Goal: Use online tool/utility: Utilize a website feature to perform a specific function

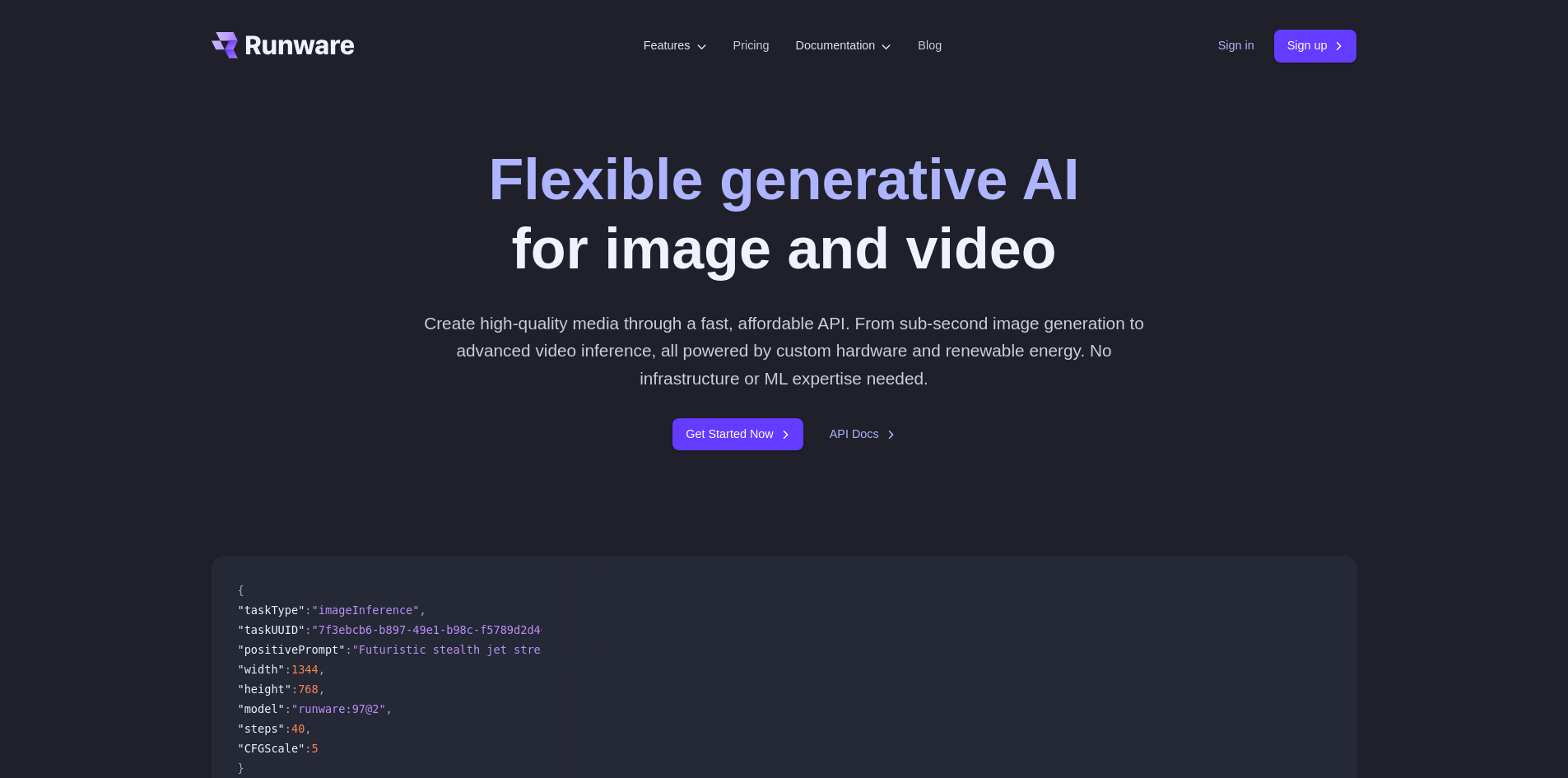
click at [1228, 47] on link "Sign in" at bounding box center [1236, 46] width 36 height 19
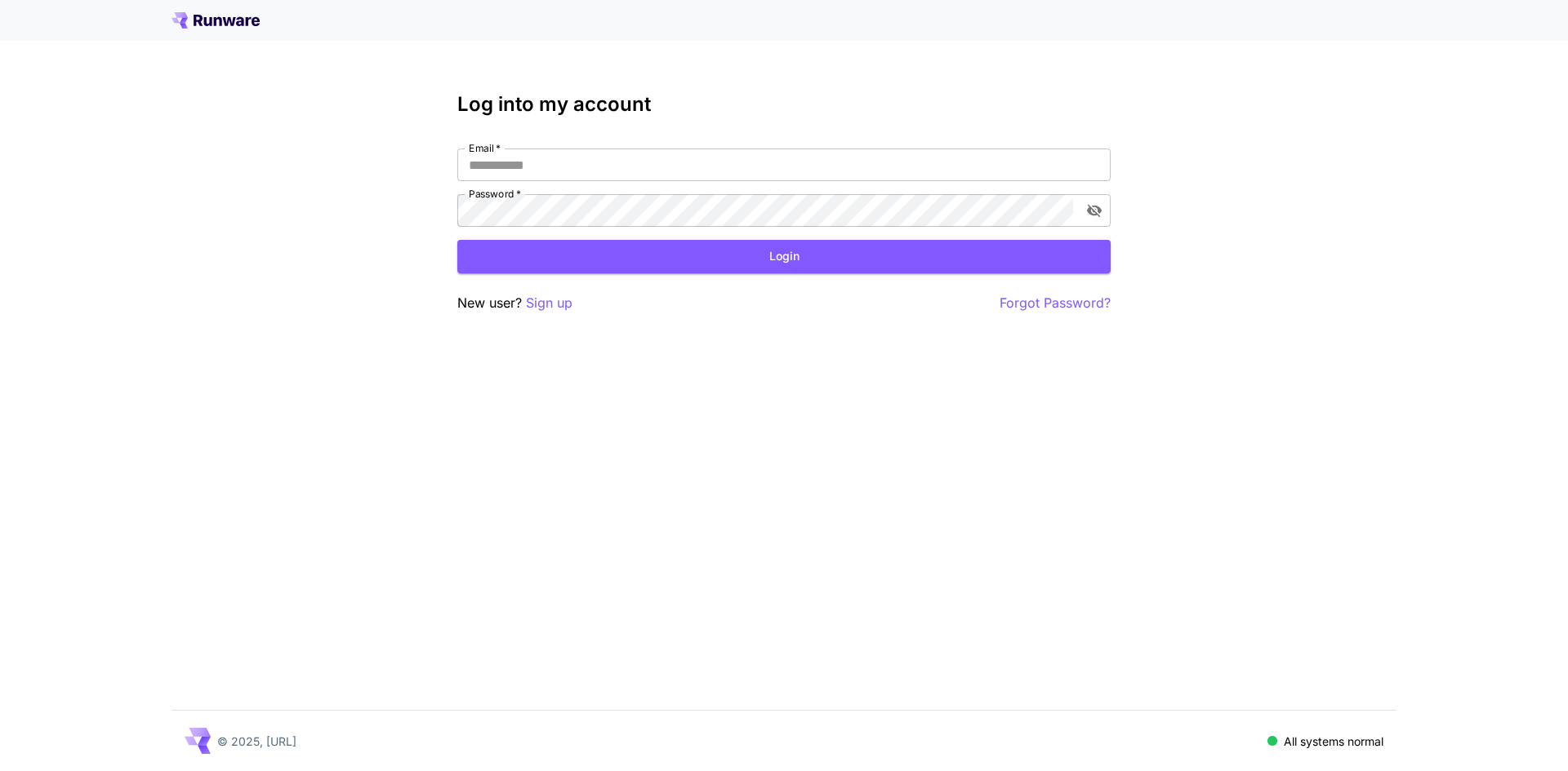
type input "**********"
click at [613, 275] on div "**********" at bounding box center [784, 203] width 654 height 221
click at [621, 266] on button "Login" at bounding box center [784, 256] width 654 height 33
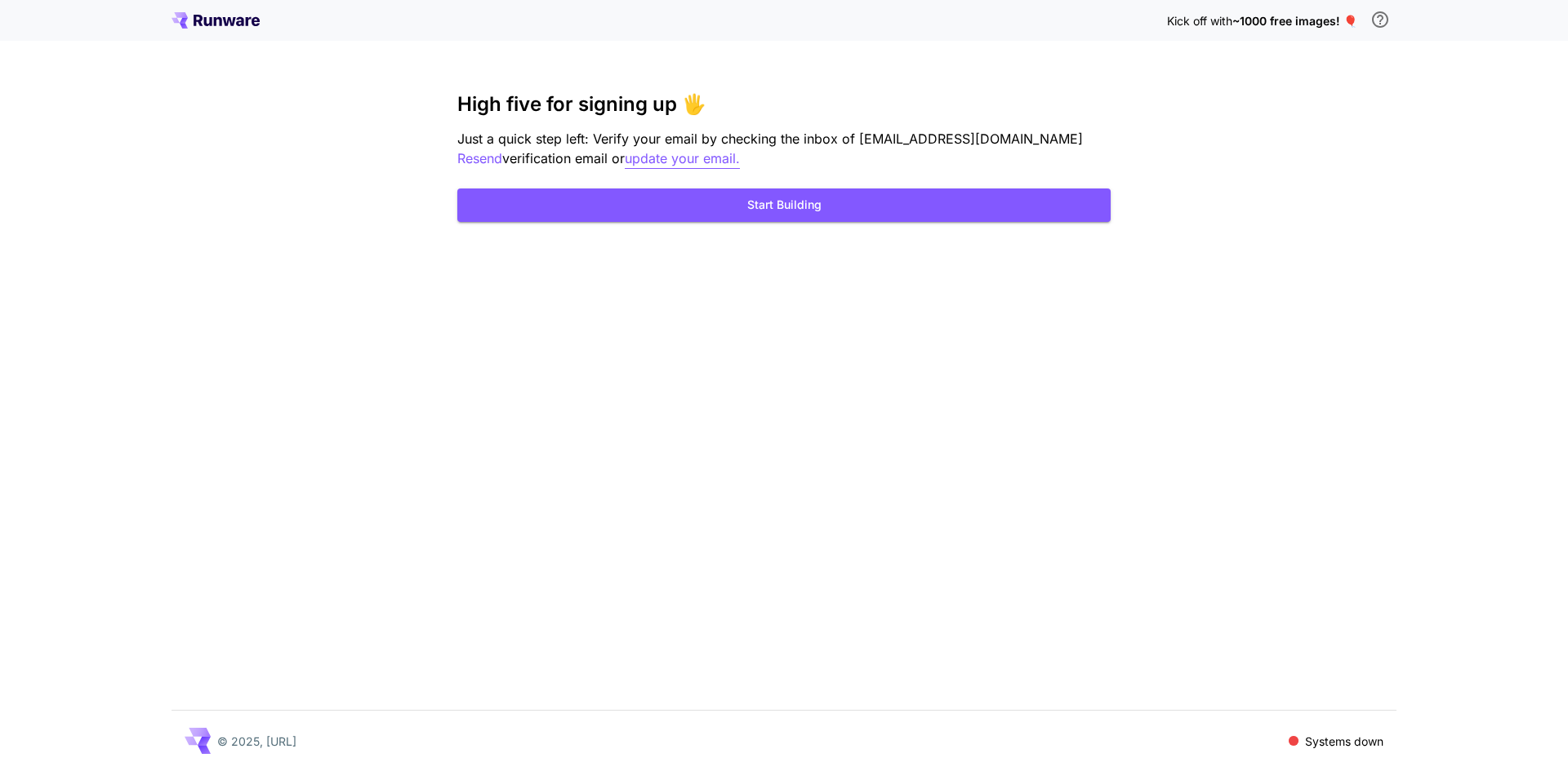
drag, startPoint x: 704, startPoint y: 204, endPoint x: 635, endPoint y: 169, distance: 77.4
click at [635, 169] on div "High five for signing up 🖐️ Just a quick step left: Verify your email by checki…" at bounding box center [784, 157] width 654 height 129
click at [502, 148] on p "Resend" at bounding box center [480, 158] width 45 height 20
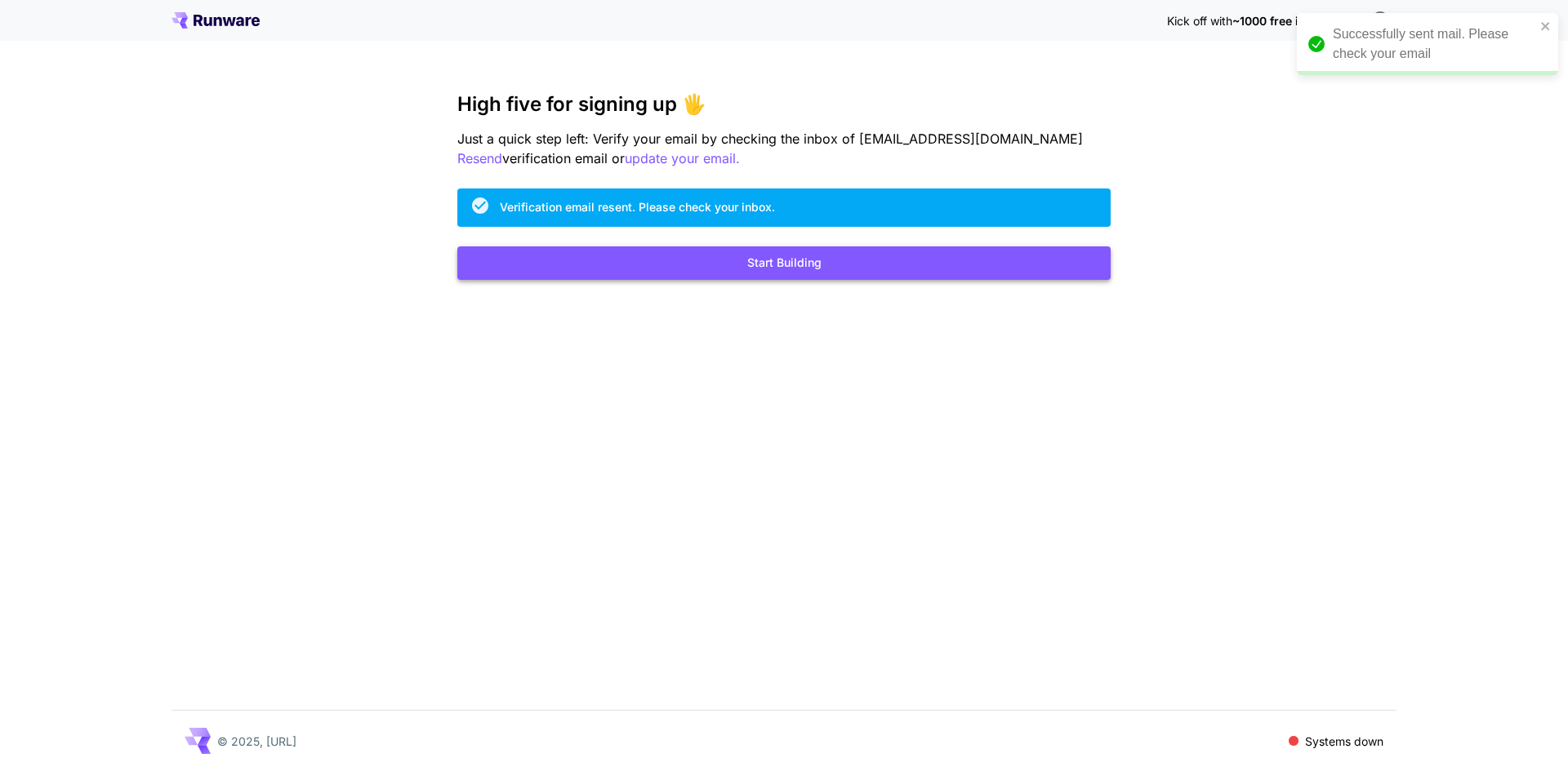
click at [664, 276] on button "Start Building" at bounding box center [784, 262] width 654 height 33
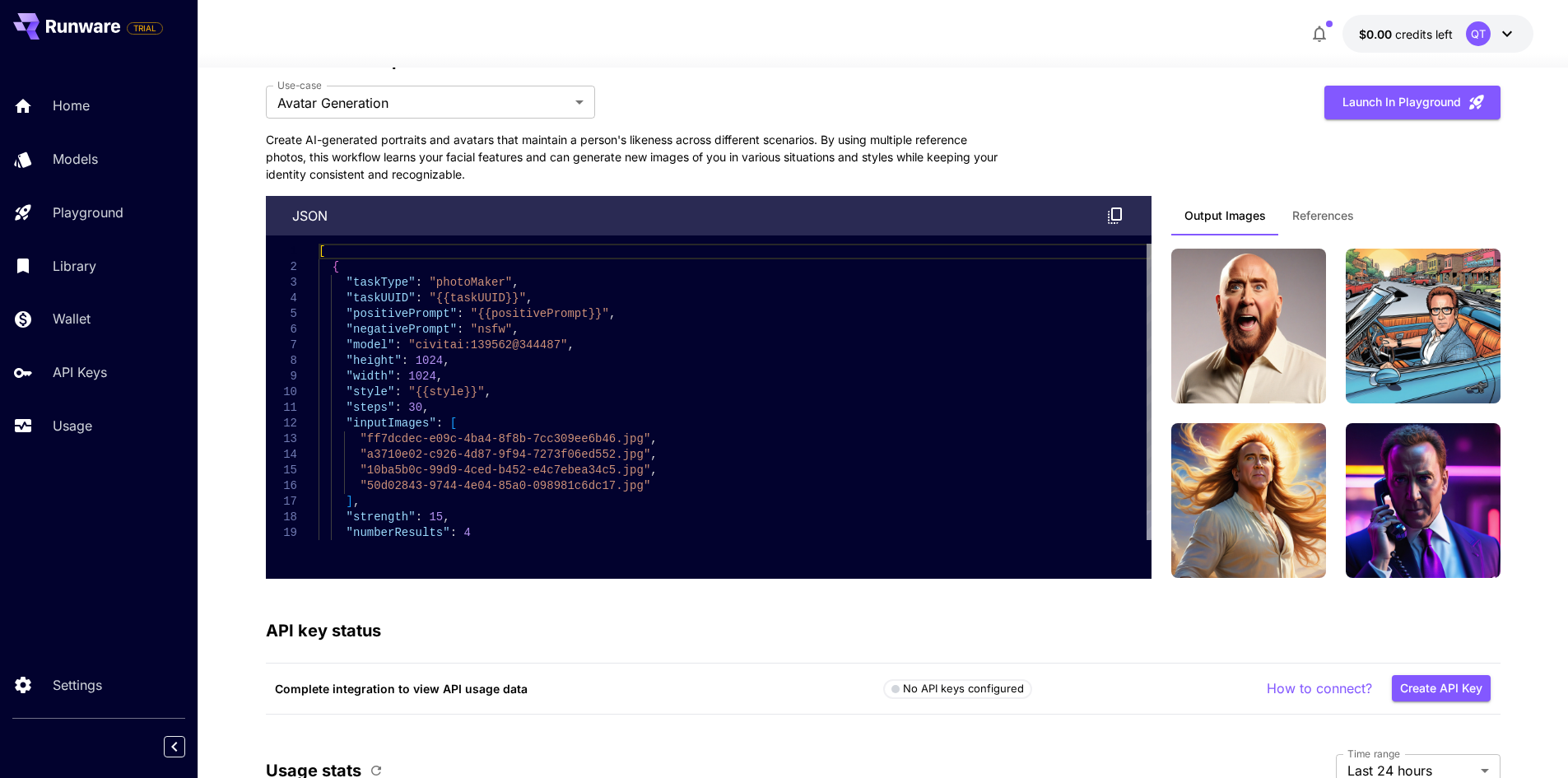
scroll to position [4036, 0]
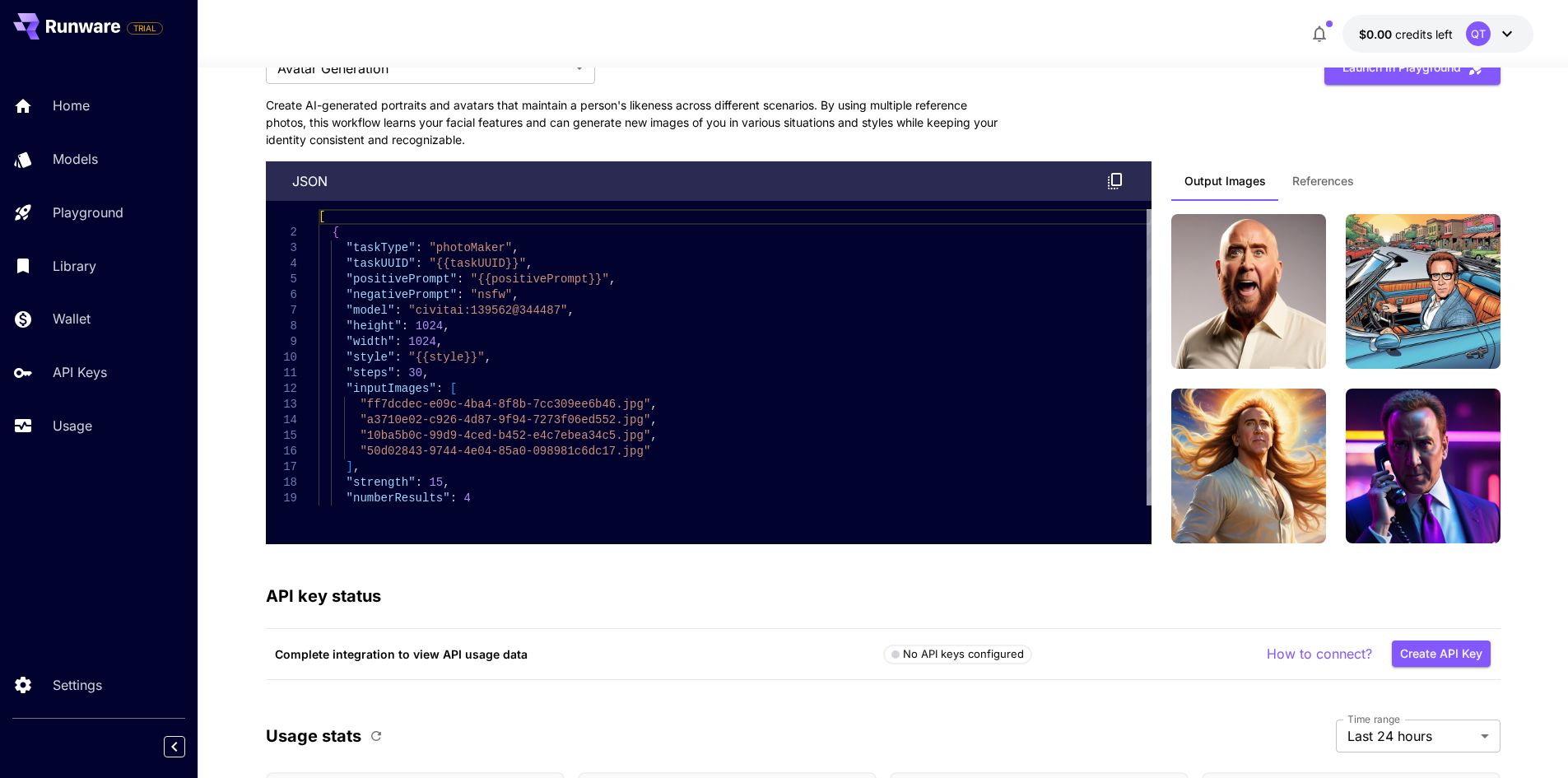
click at [1316, 178] on span "References" at bounding box center [1323, 181] width 62 height 15
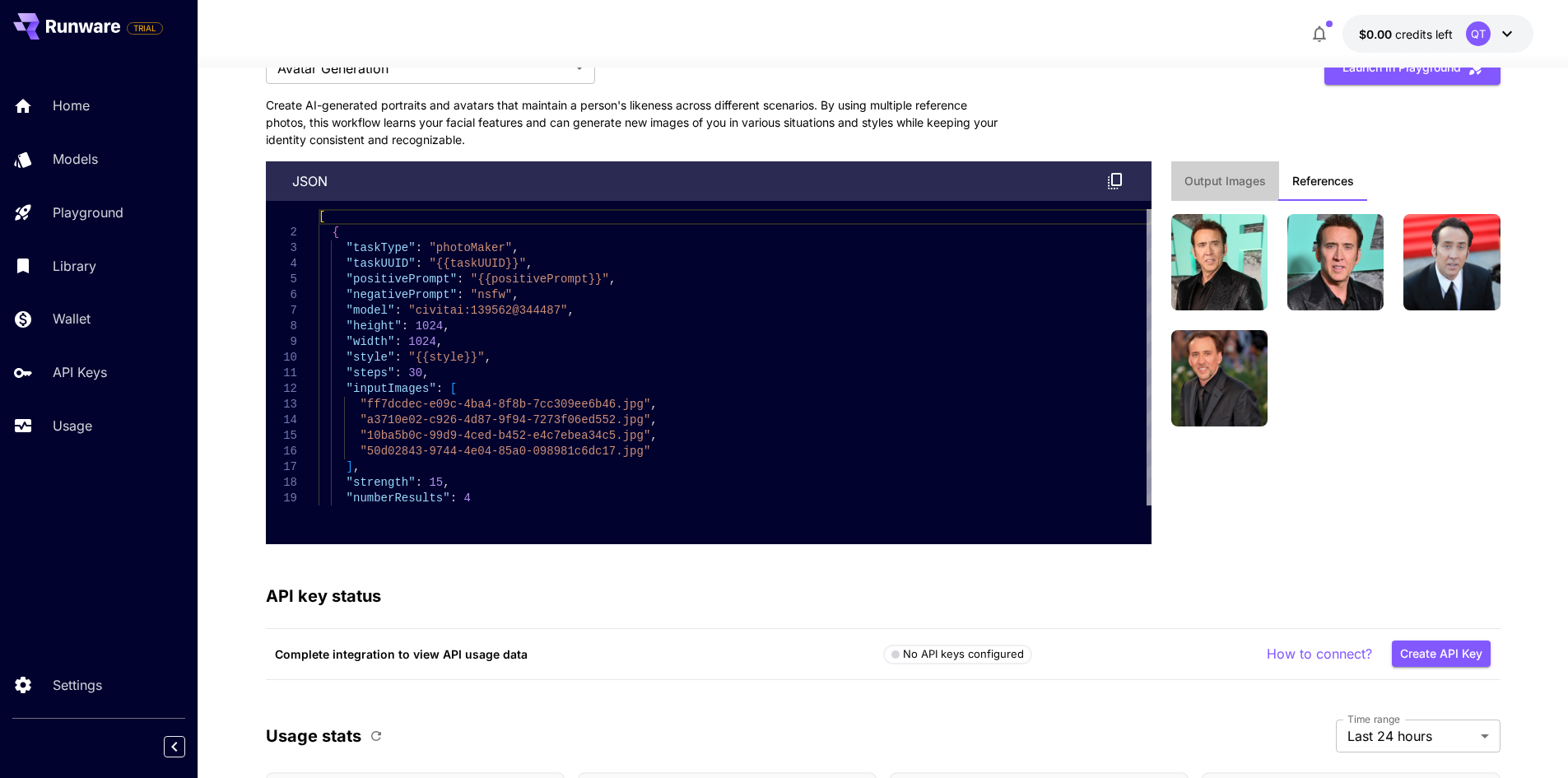
click at [1249, 182] on span "Output Images" at bounding box center [1225, 181] width 82 height 15
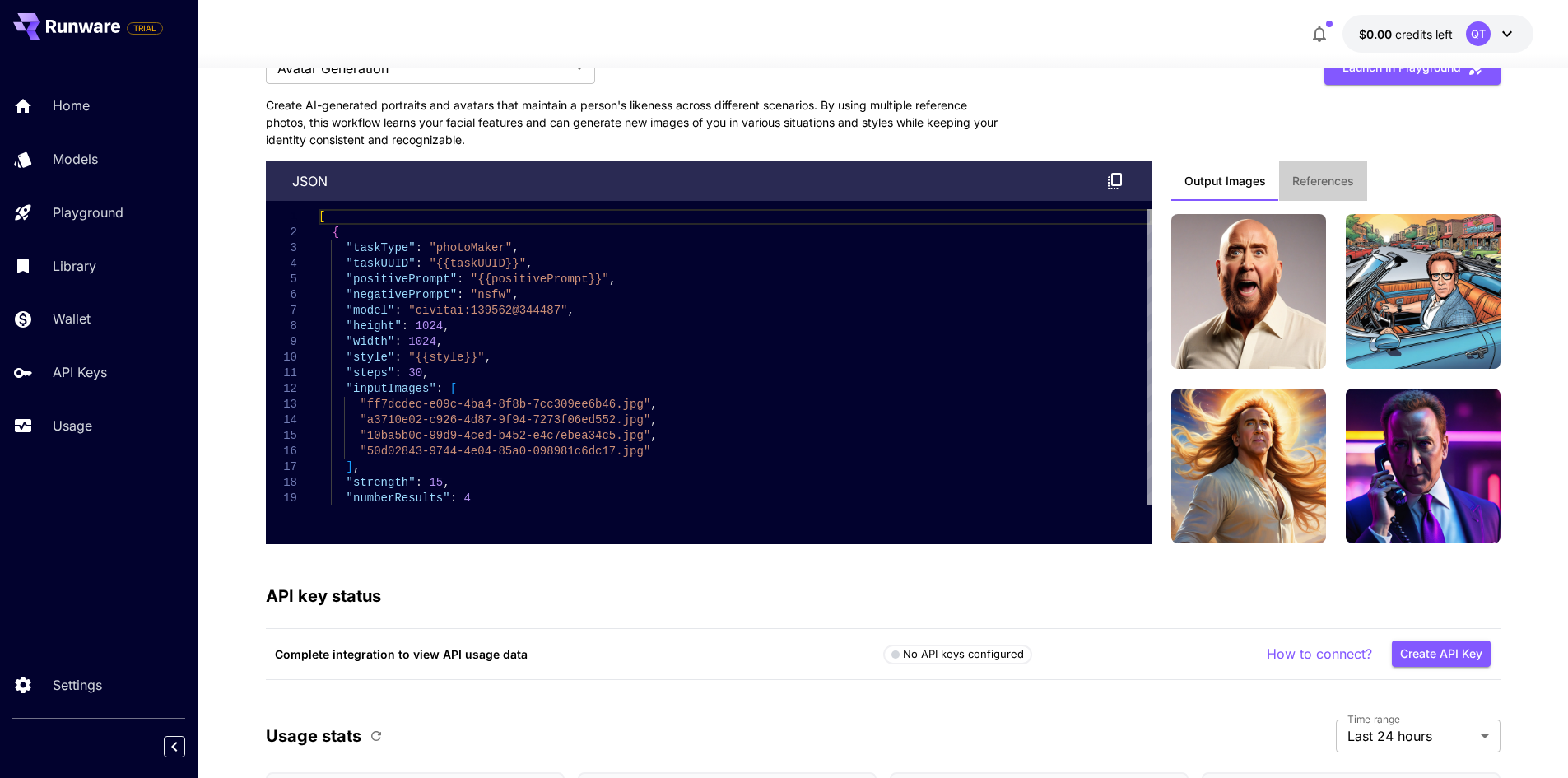
click at [1325, 186] on span "References" at bounding box center [1323, 181] width 62 height 15
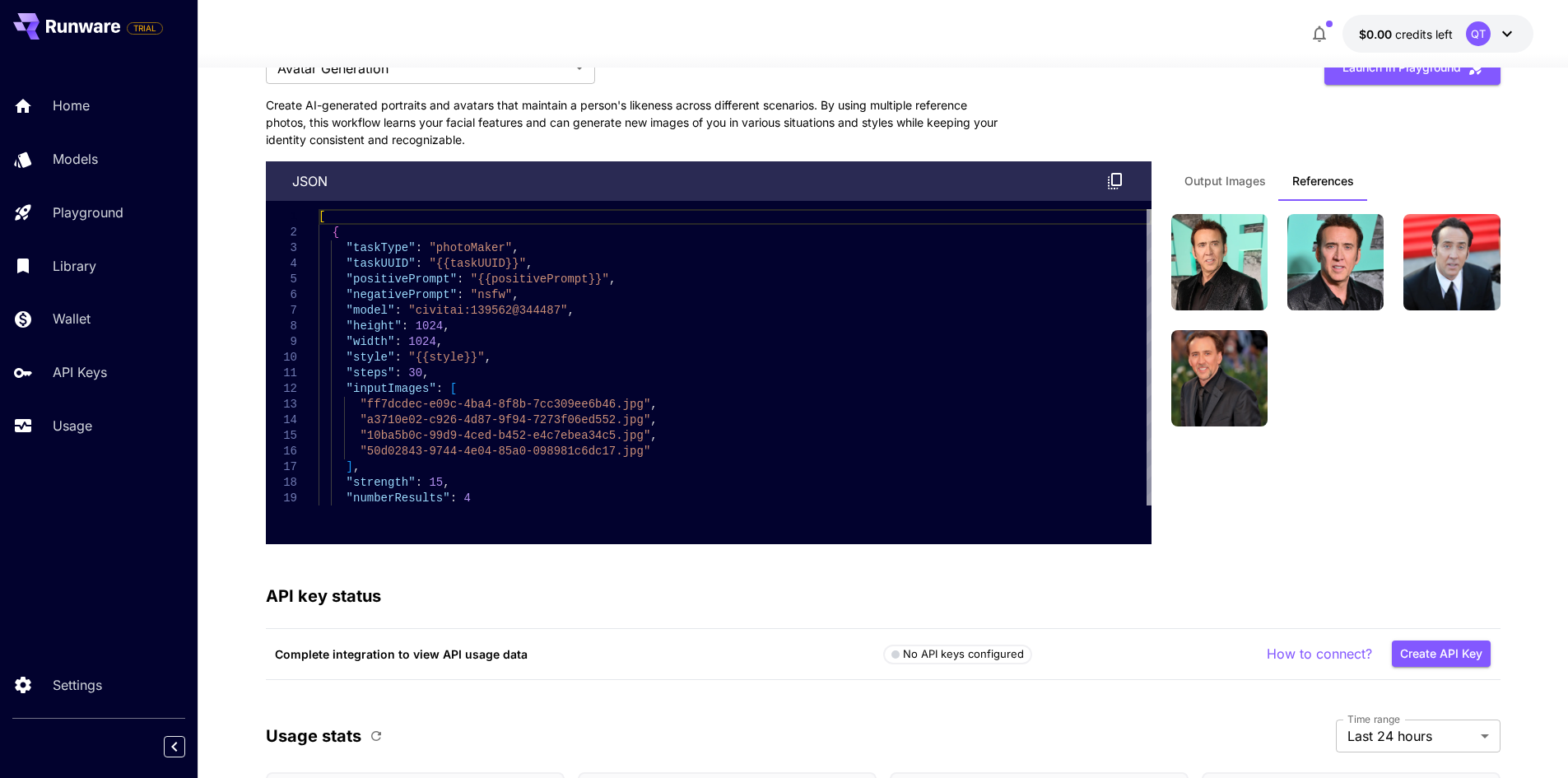
click at [1241, 176] on span "Output Images" at bounding box center [1225, 181] width 82 height 15
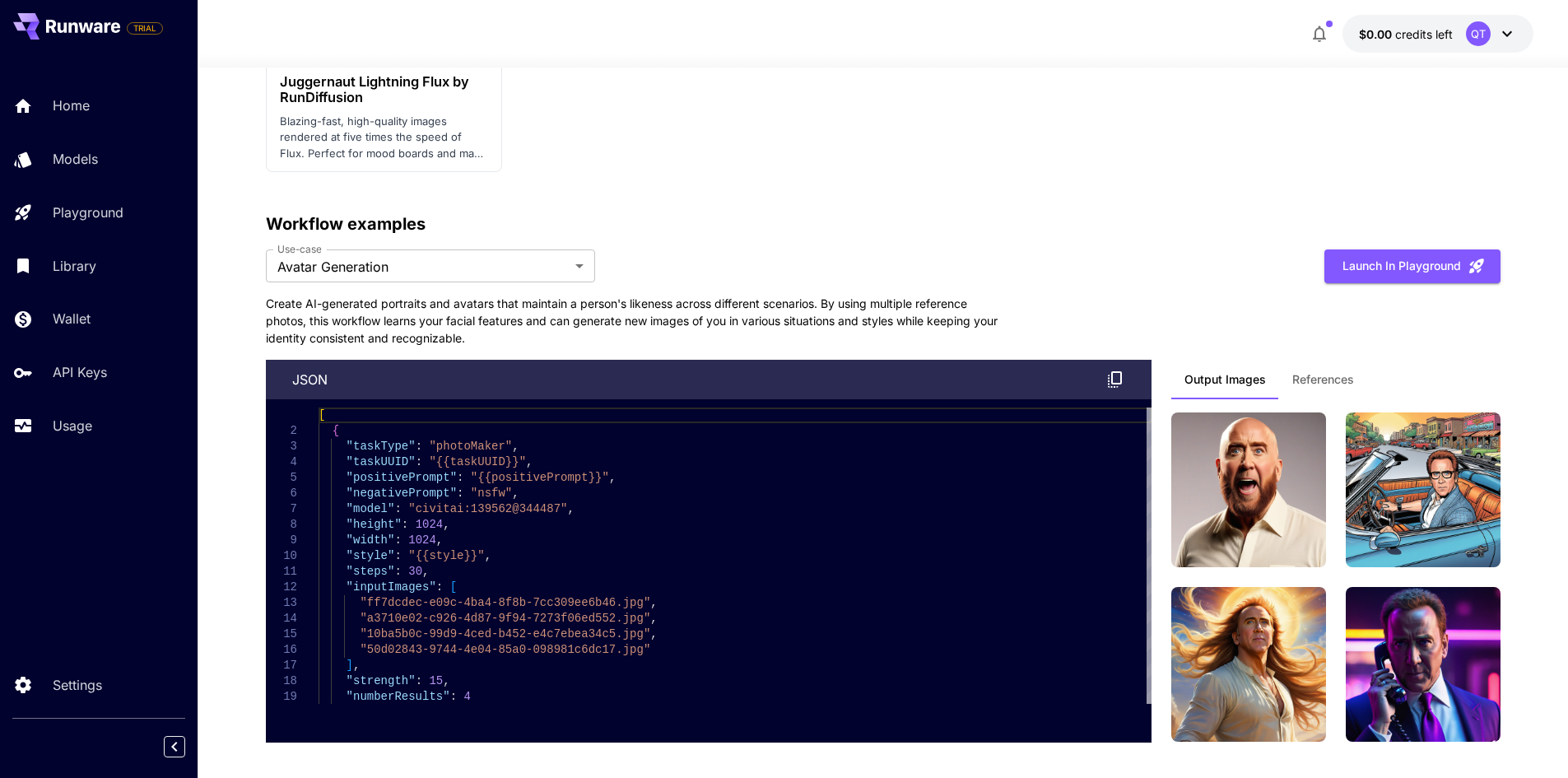
scroll to position [3789, 0]
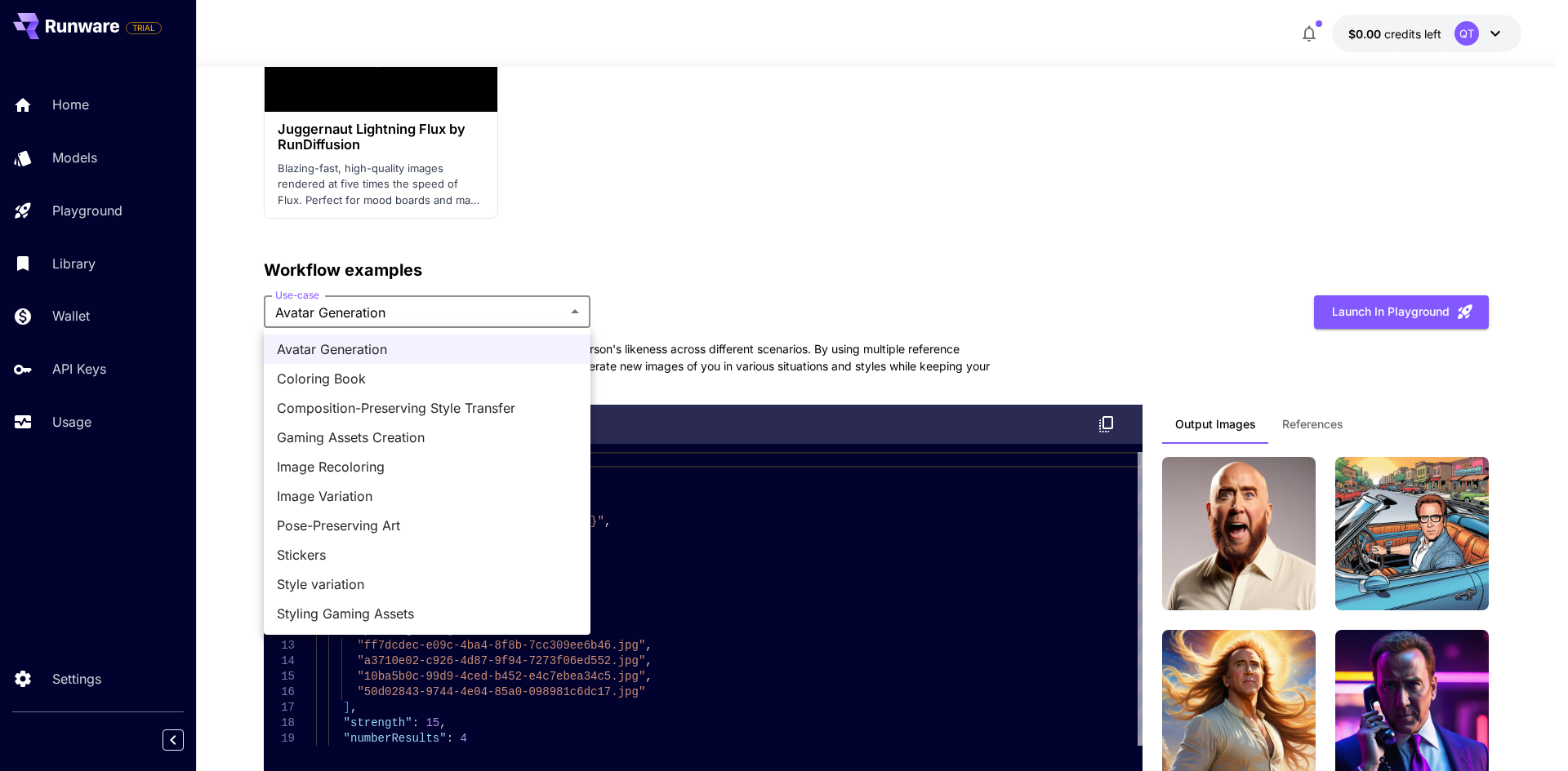
click at [731, 258] on div at bounding box center [784, 385] width 1568 height 771
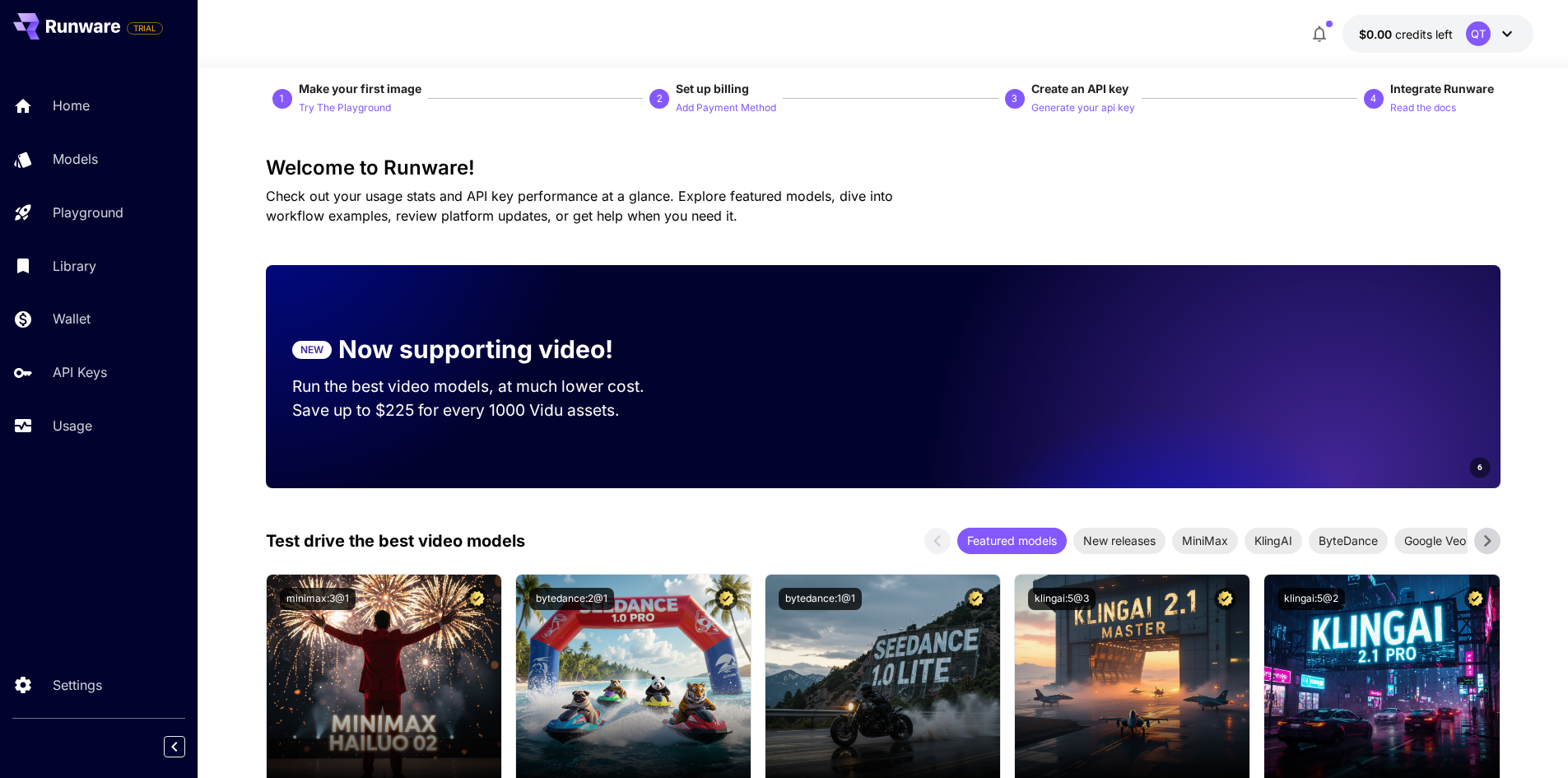
scroll to position [0, 0]
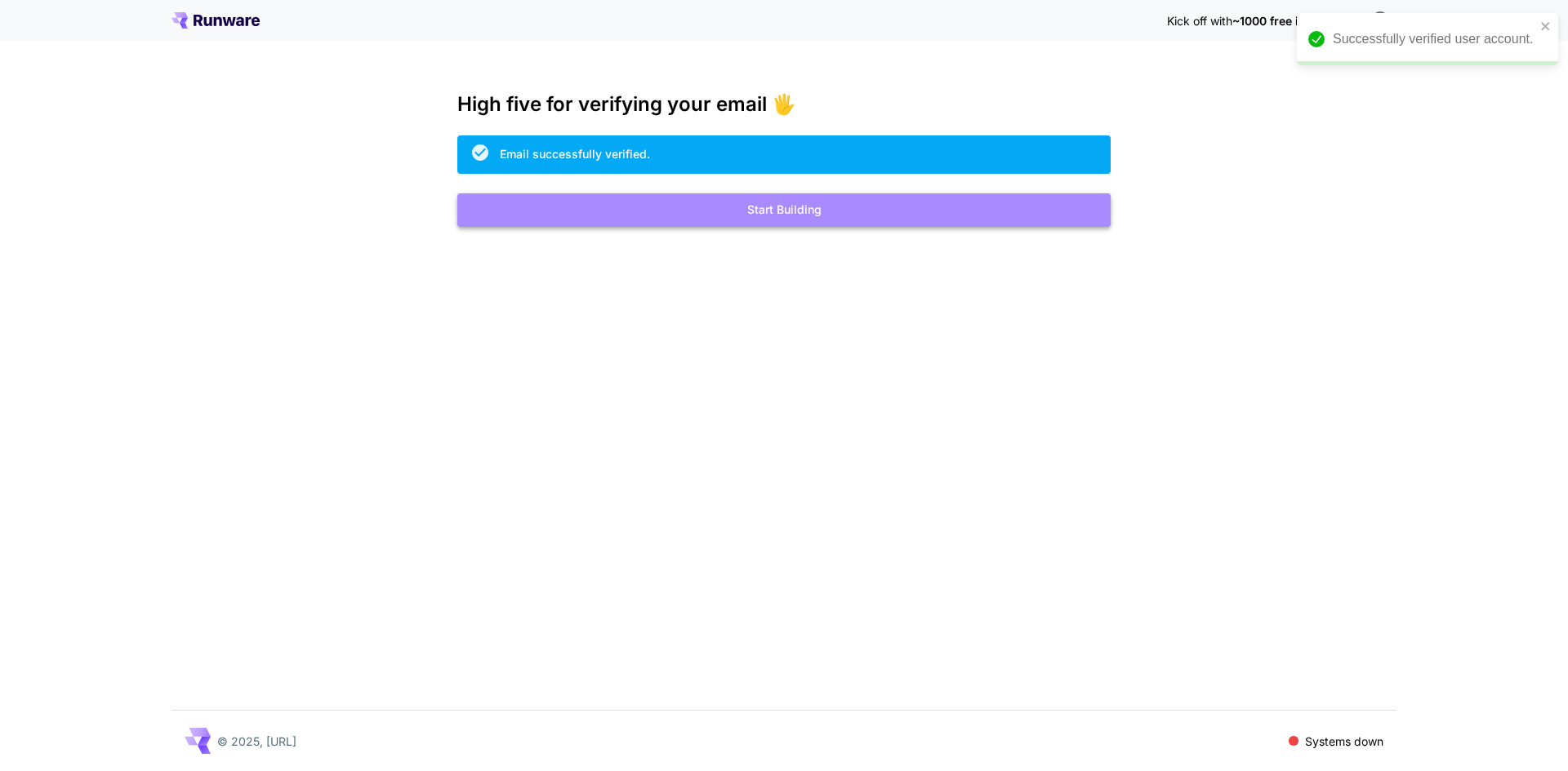
click at [787, 216] on button "Start Building" at bounding box center [784, 210] width 654 height 33
click at [758, 216] on button "Start Building" at bounding box center [784, 210] width 654 height 33
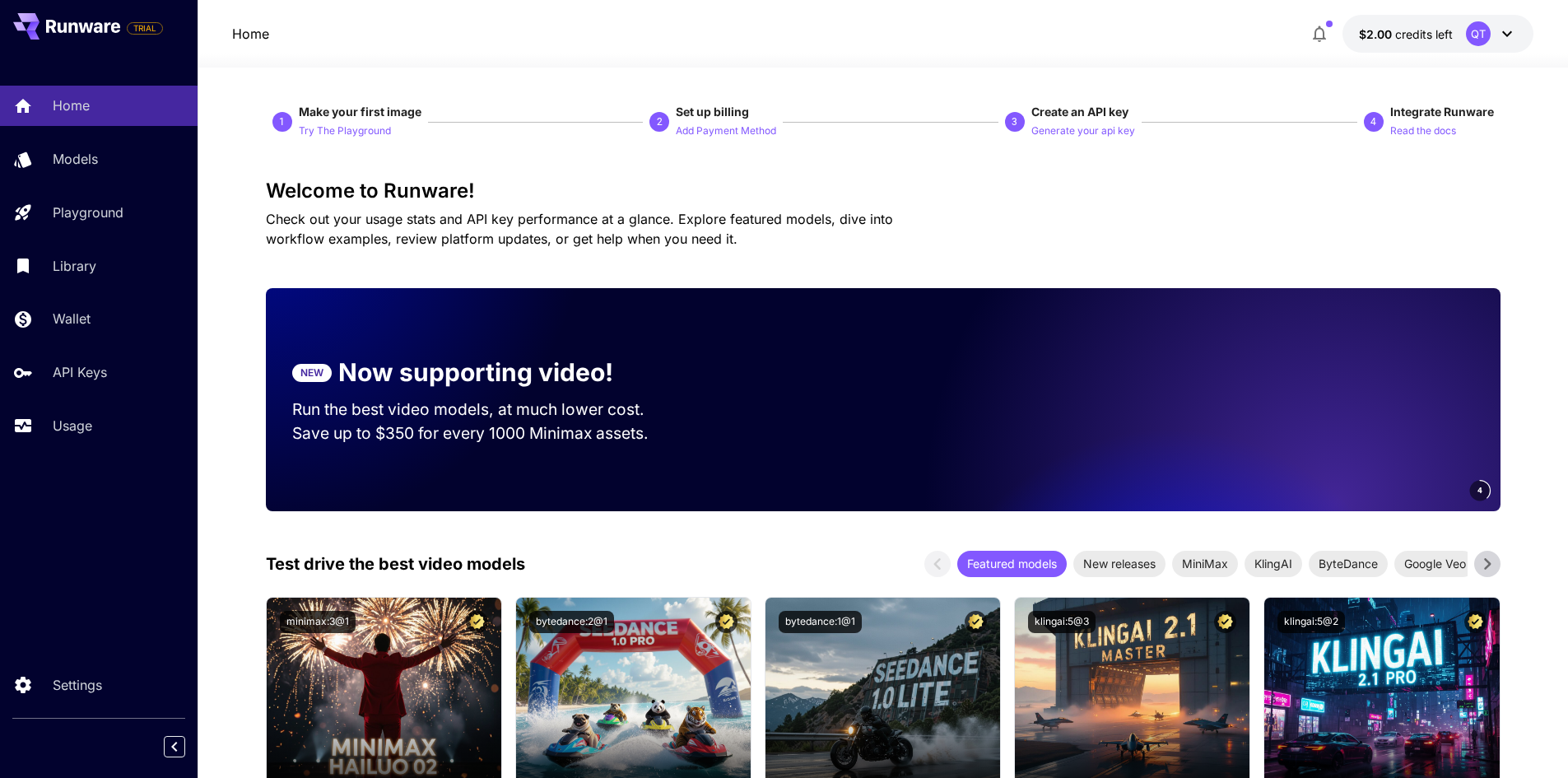
click at [1503, 34] on icon at bounding box center [1507, 34] width 20 height 20
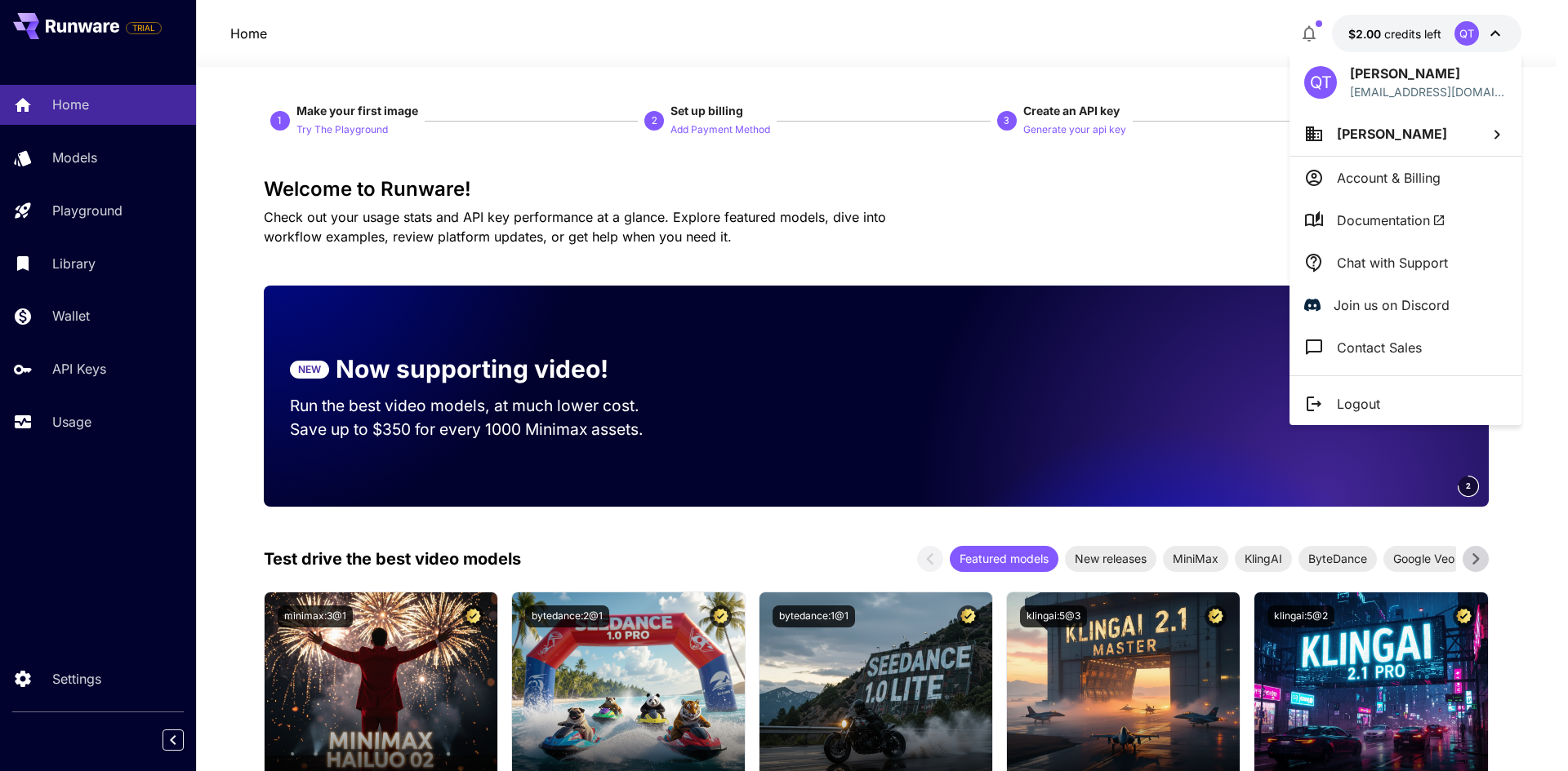
click at [1442, 143] on li "[PERSON_NAME]" at bounding box center [1405, 134] width 232 height 44
click at [1317, 37] on div at bounding box center [784, 385] width 1568 height 771
click at [1312, 32] on div at bounding box center [784, 385] width 1568 height 771
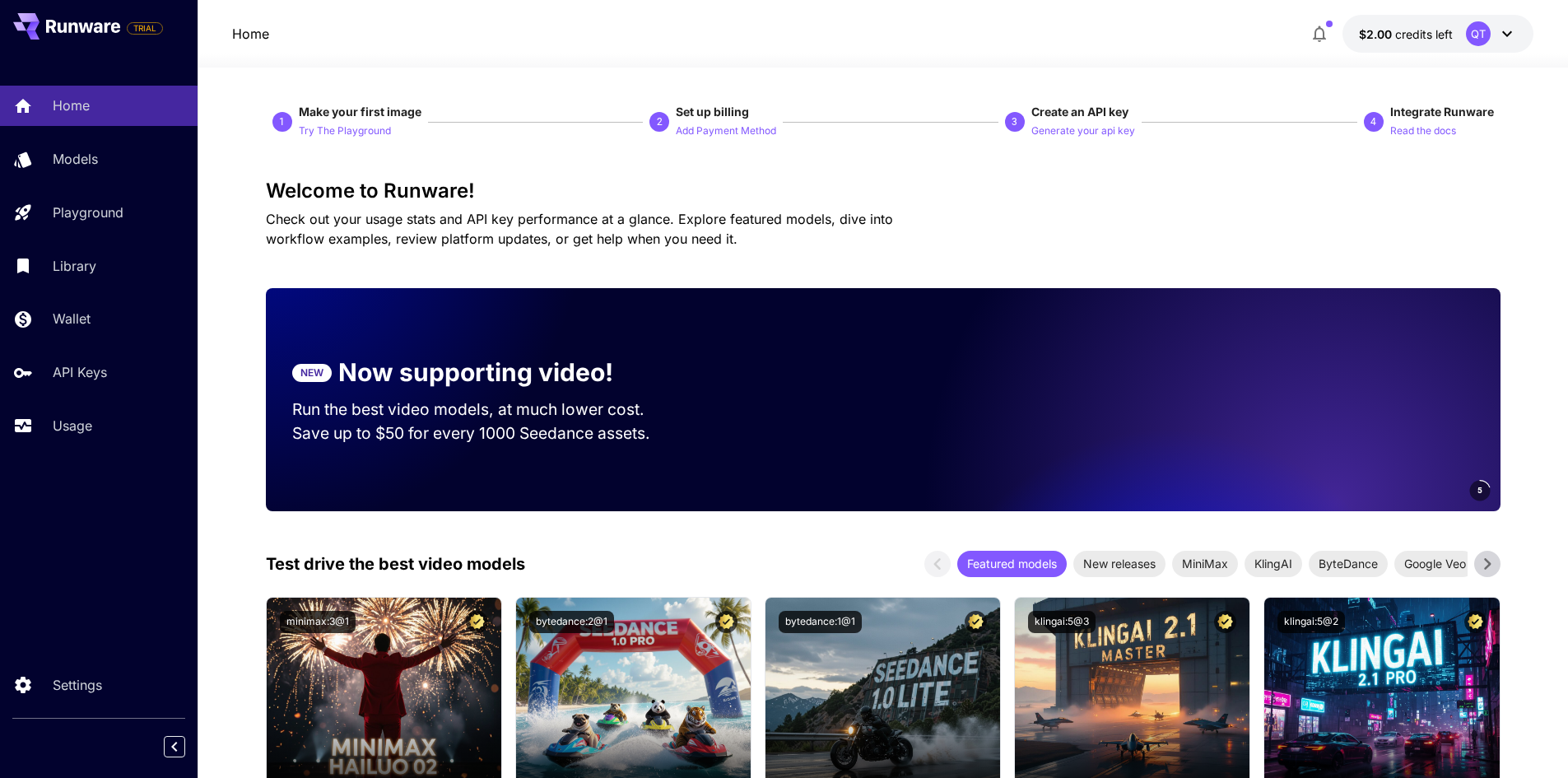
click at [1323, 33] on icon "button" at bounding box center [1319, 34] width 20 height 20
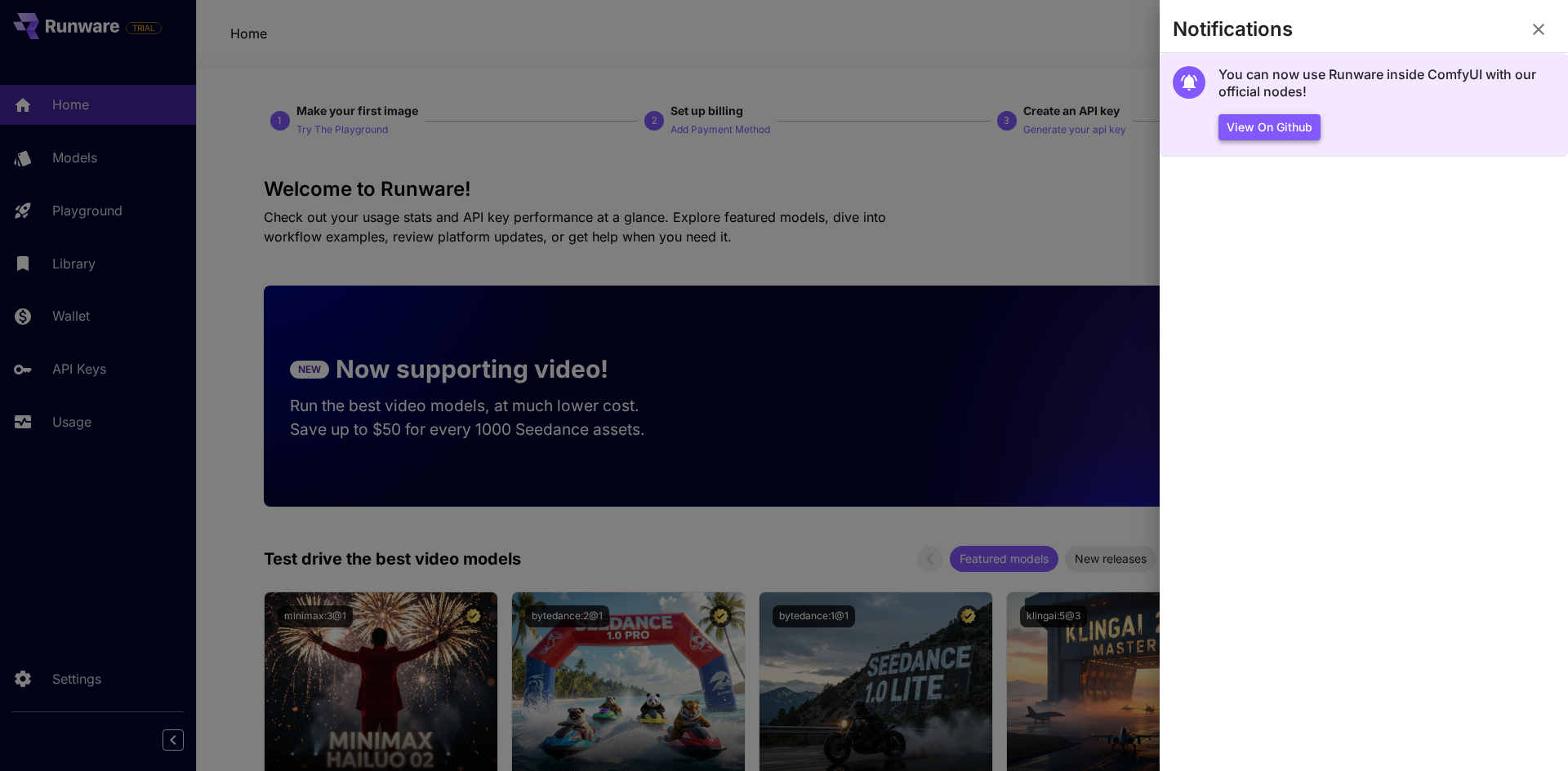
click at [1279, 128] on button "View on Github" at bounding box center [1270, 128] width 102 height 27
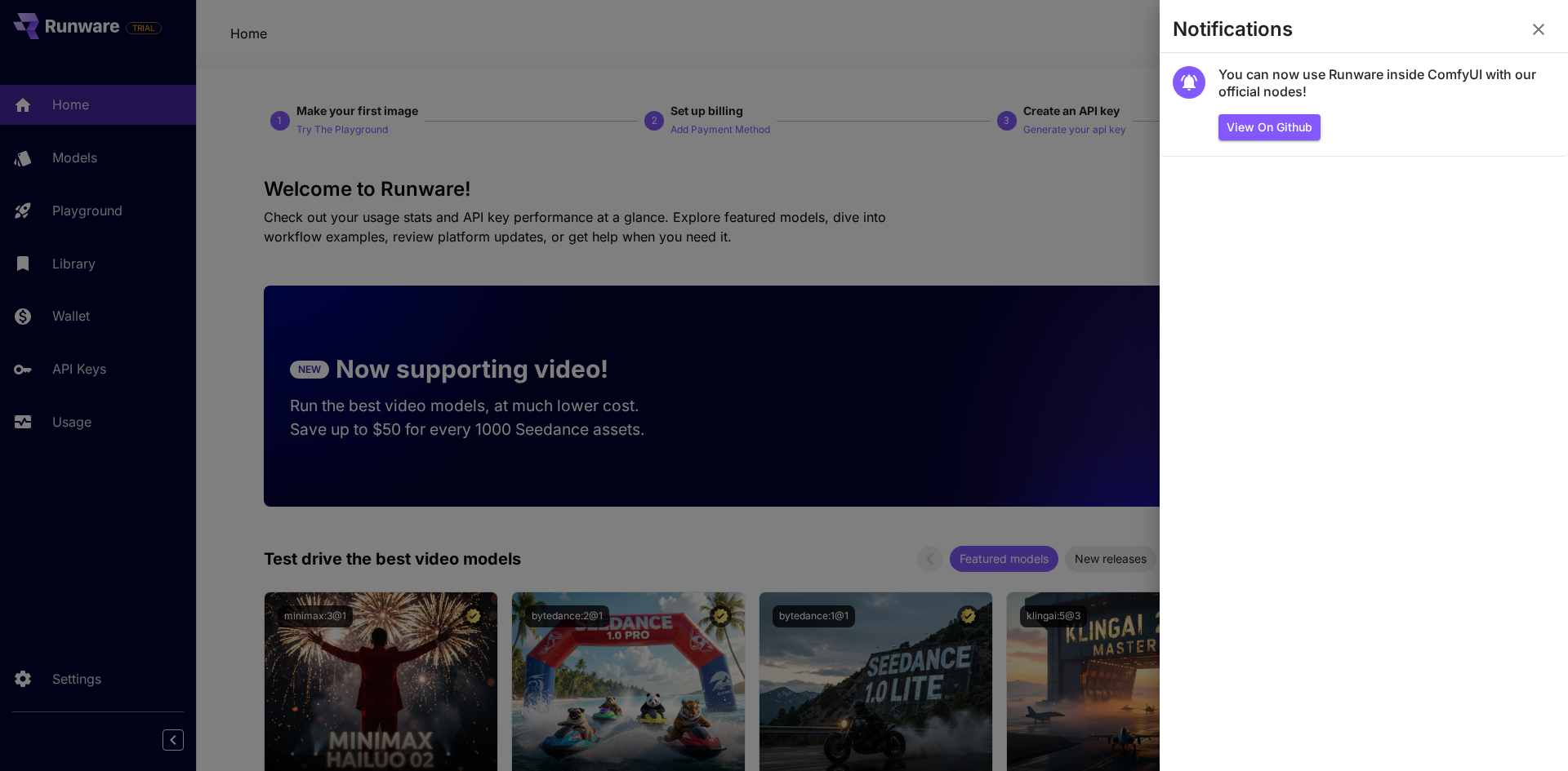
click at [688, 203] on div at bounding box center [784, 385] width 1568 height 771
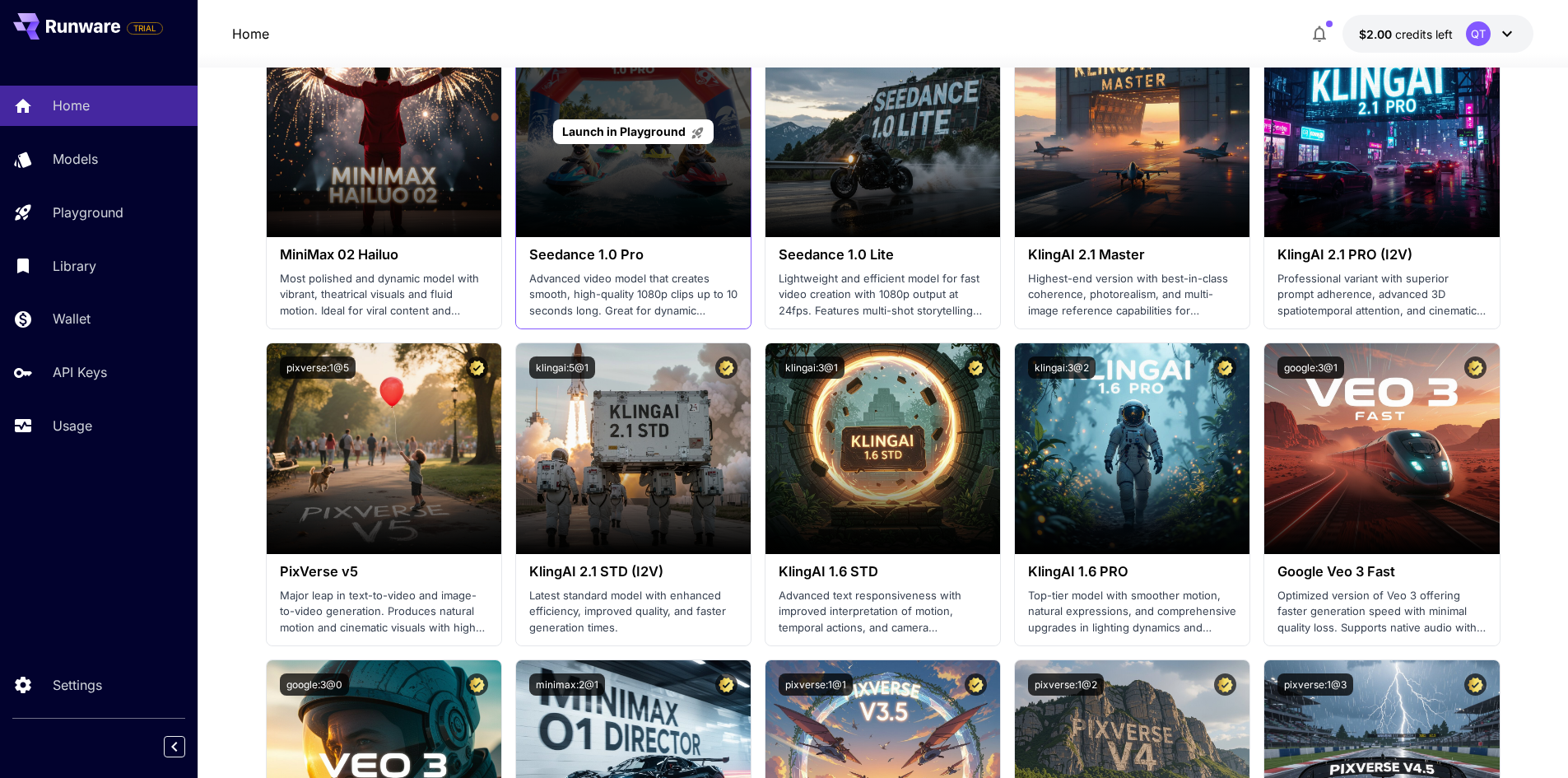
scroll to position [577, 0]
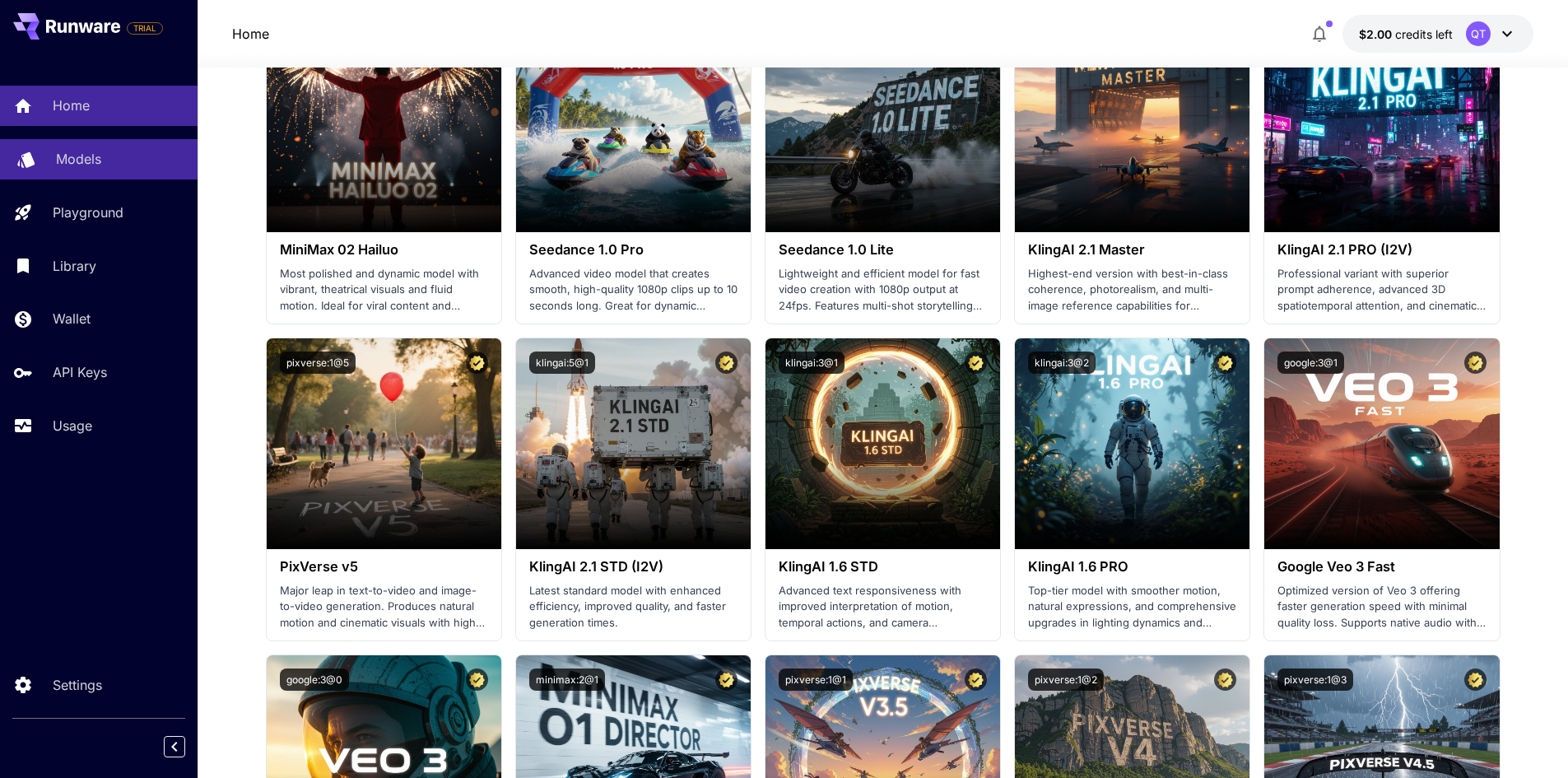
click at [89, 168] on p "Models" at bounding box center [78, 158] width 46 height 20
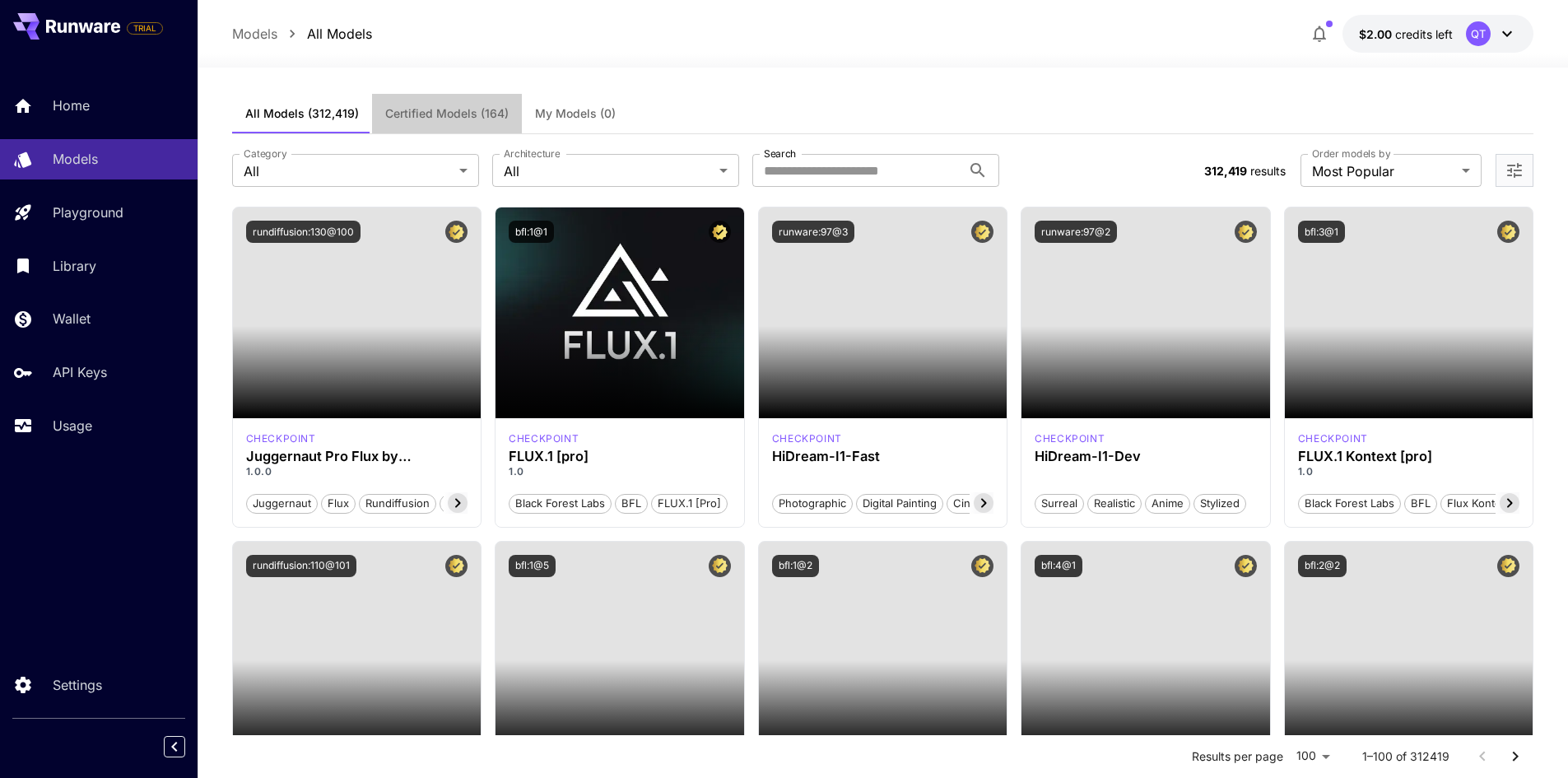
click at [448, 115] on span "Certified Models (164)" at bounding box center [447, 113] width 124 height 15
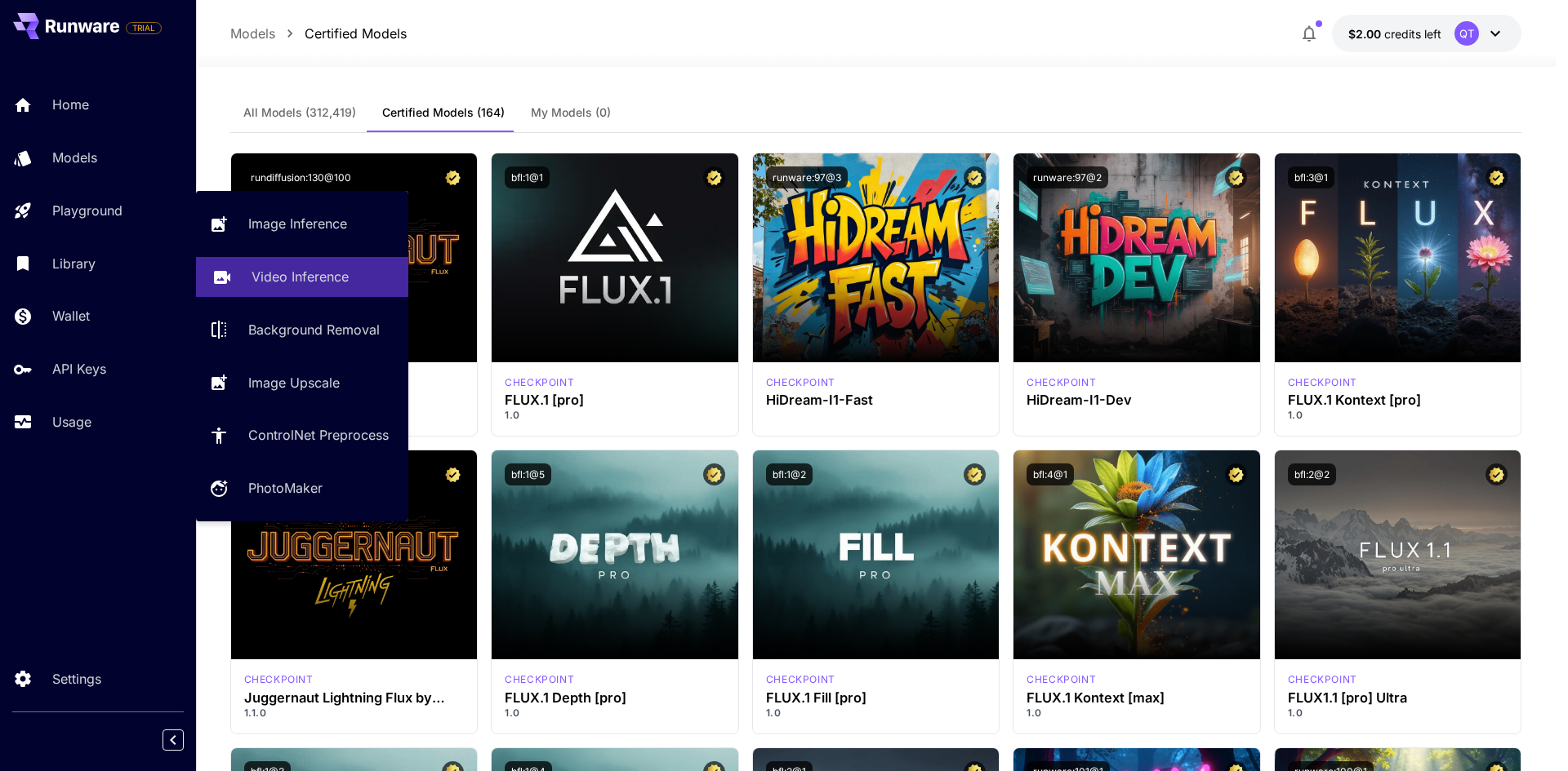
click at [304, 284] on p "Video Inference" at bounding box center [300, 276] width 97 height 20
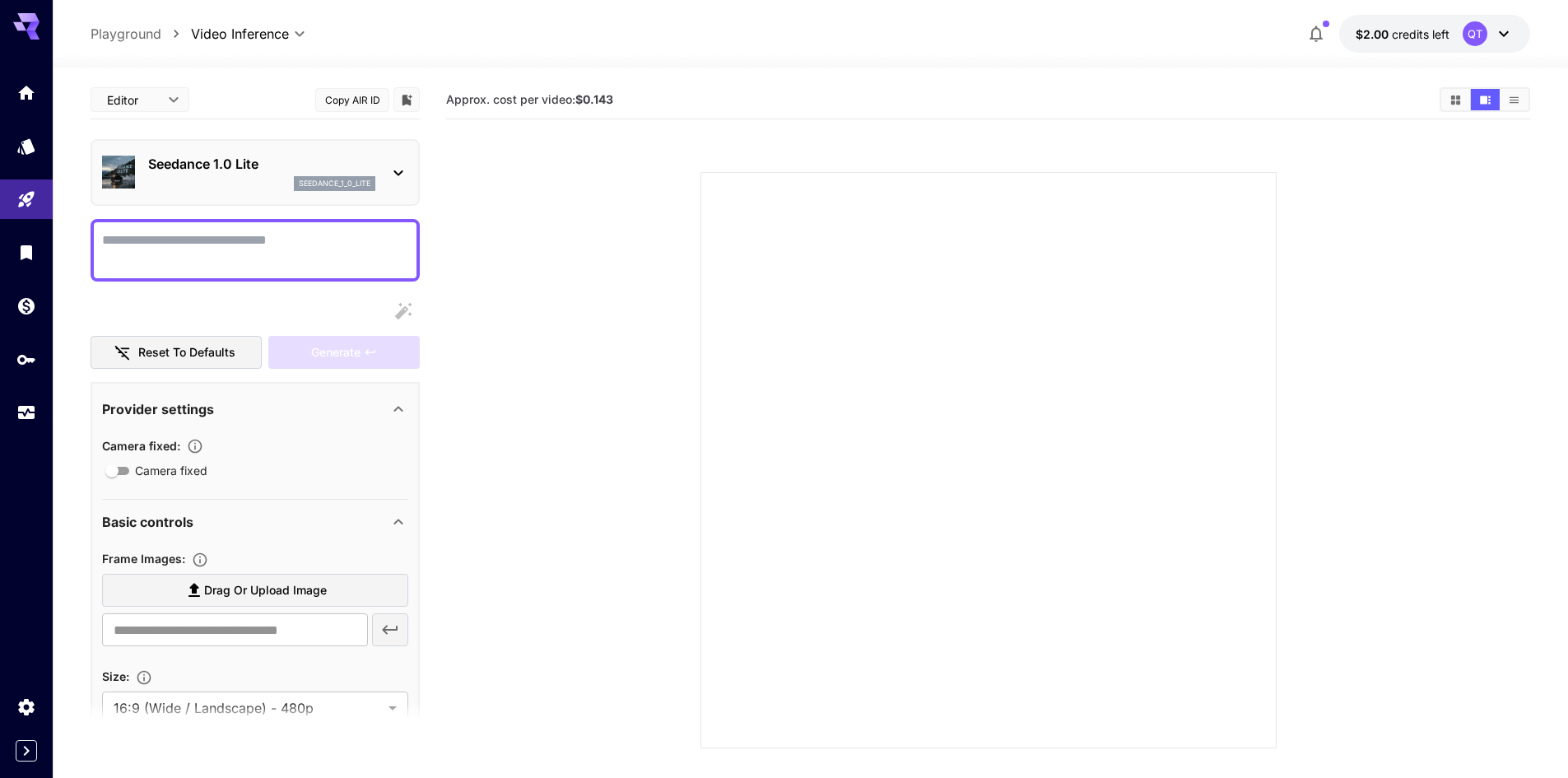
click at [286, 231] on textarea "Camera fixed" at bounding box center [255, 250] width 306 height 40
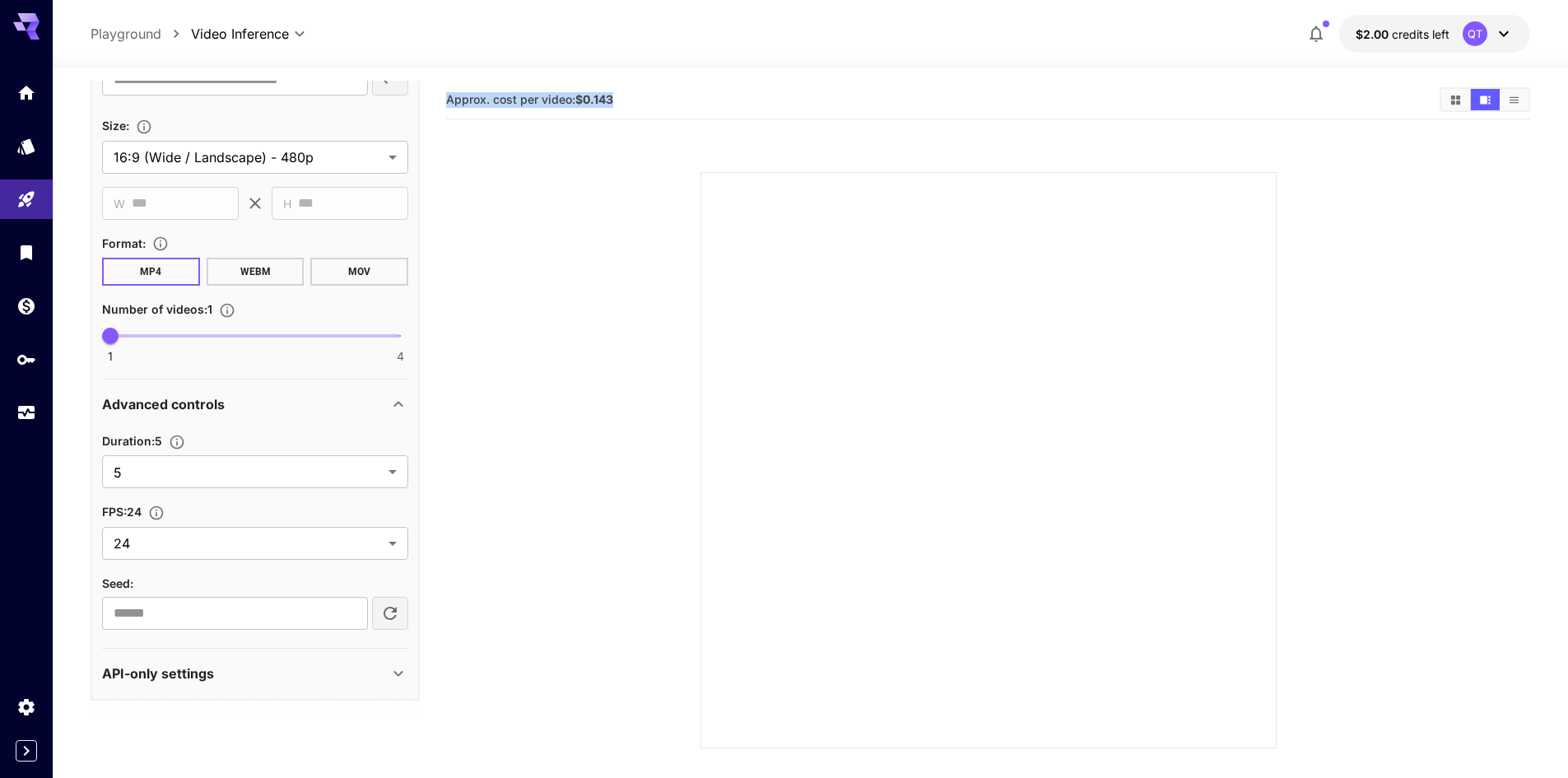
drag, startPoint x: 625, startPoint y: 95, endPoint x: 448, endPoint y: 95, distance: 177.0
click at [448, 95] on section "Approx. cost per video: $0.143" at bounding box center [936, 100] width 980 height 15
click at [518, 207] on section at bounding box center [988, 440] width 941 height 616
click at [356, 168] on body "**********" at bounding box center [784, 454] width 1568 height 909
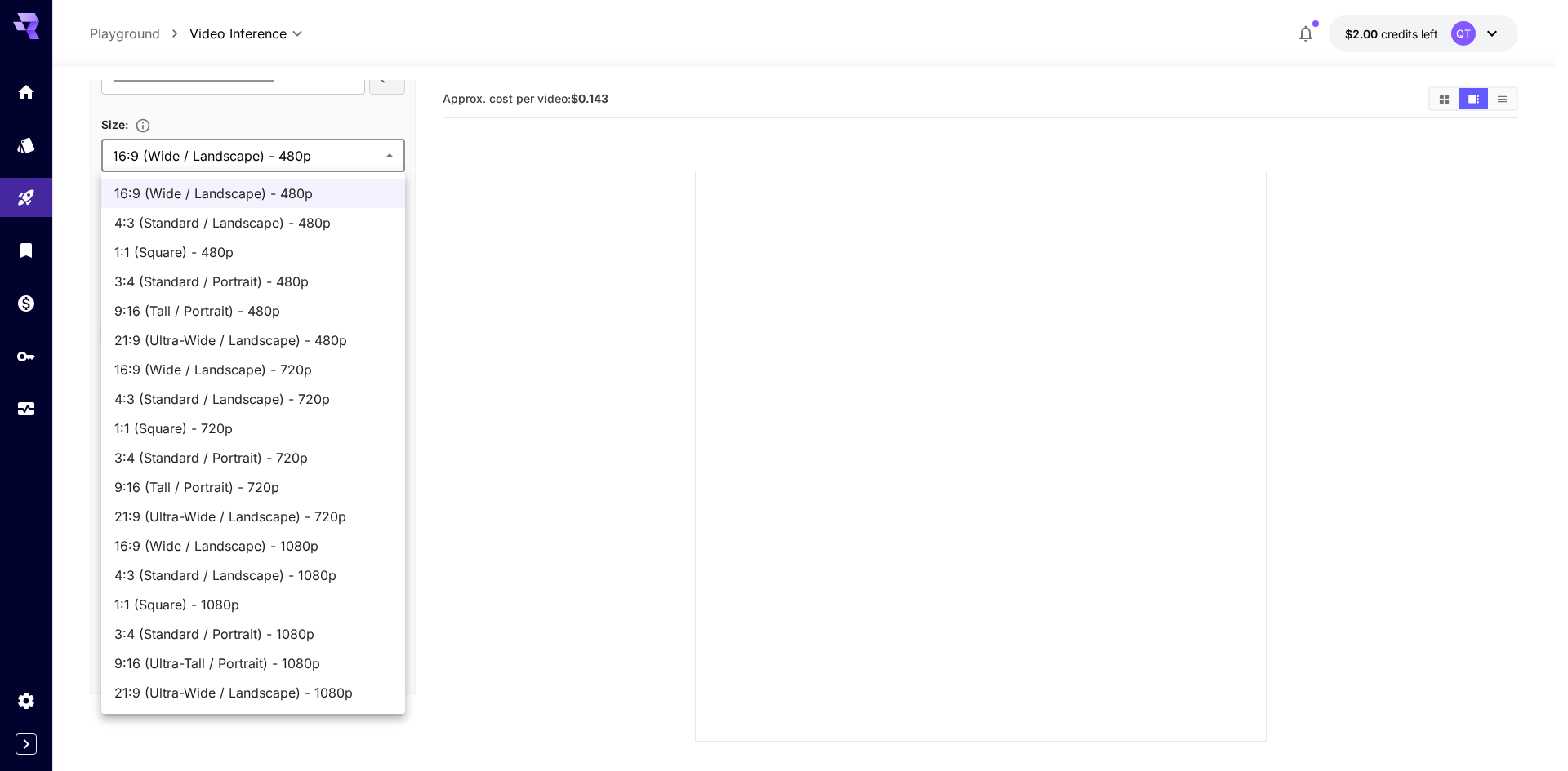
click at [271, 550] on span "16:9 (Wide / Landscape) - 1080p" at bounding box center [253, 546] width 278 height 20
type input "**********"
type input "****"
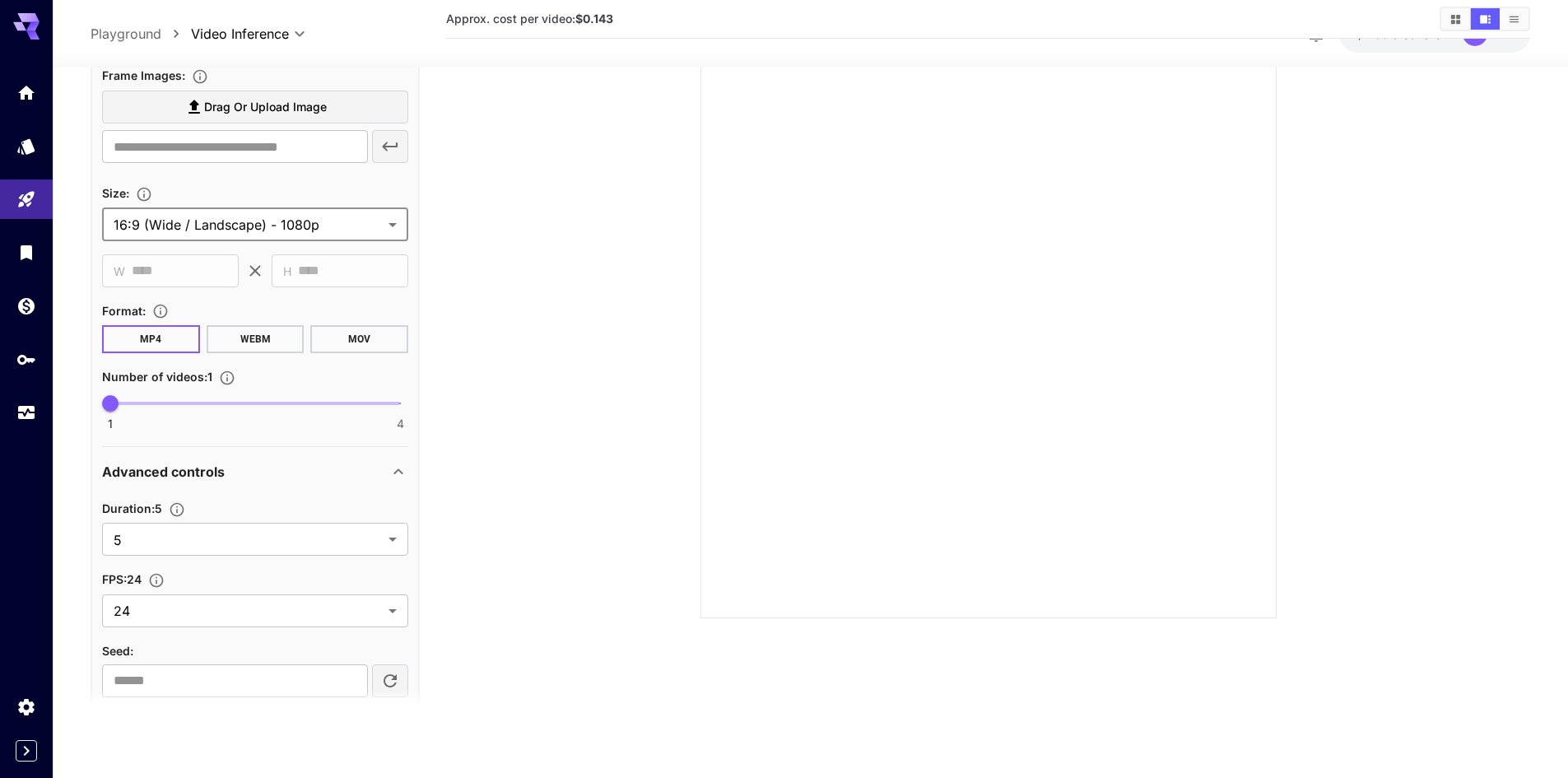
scroll to position [550, 0]
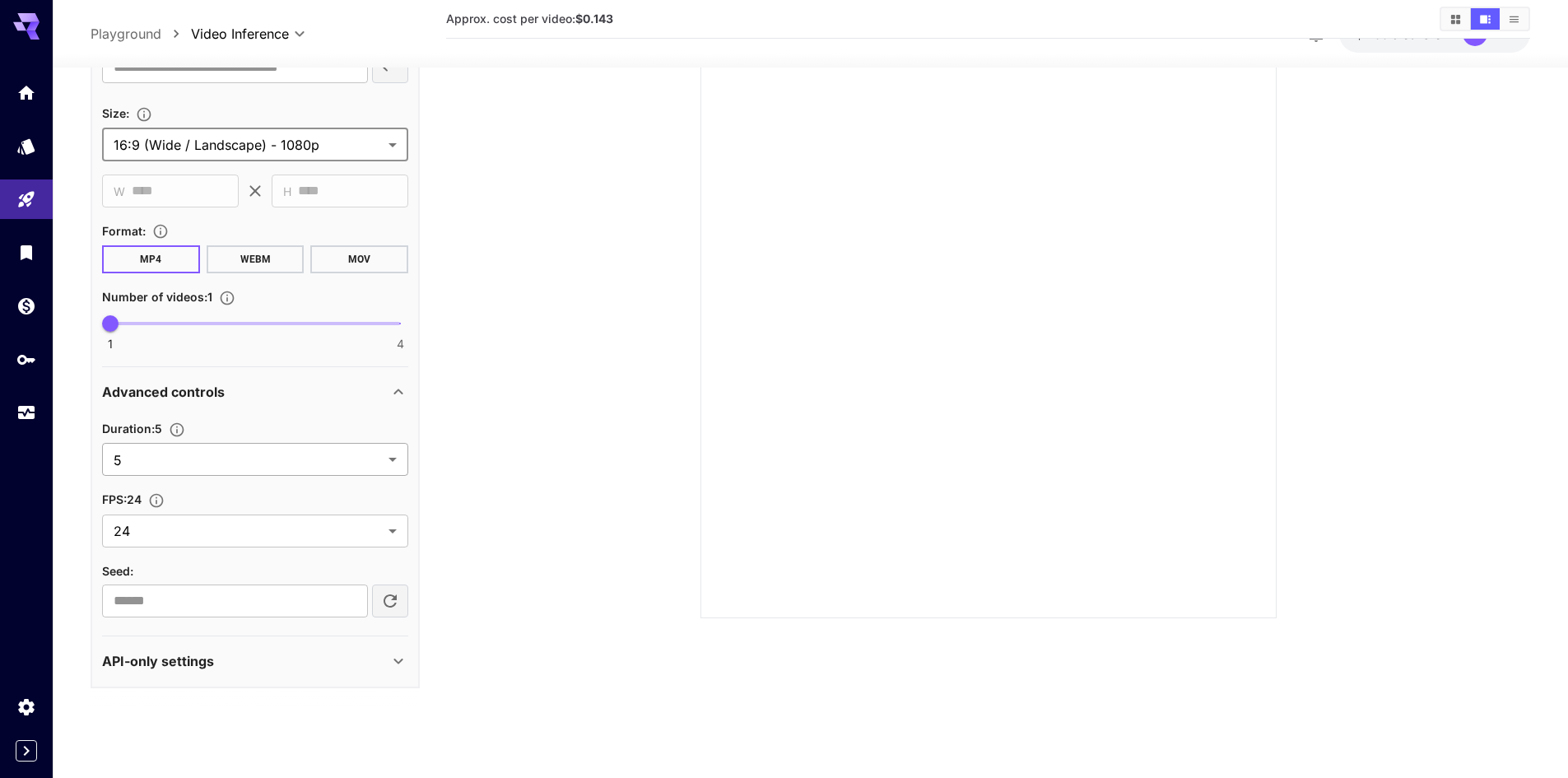
click at [368, 475] on body "**********" at bounding box center [784, 324] width 1568 height 909
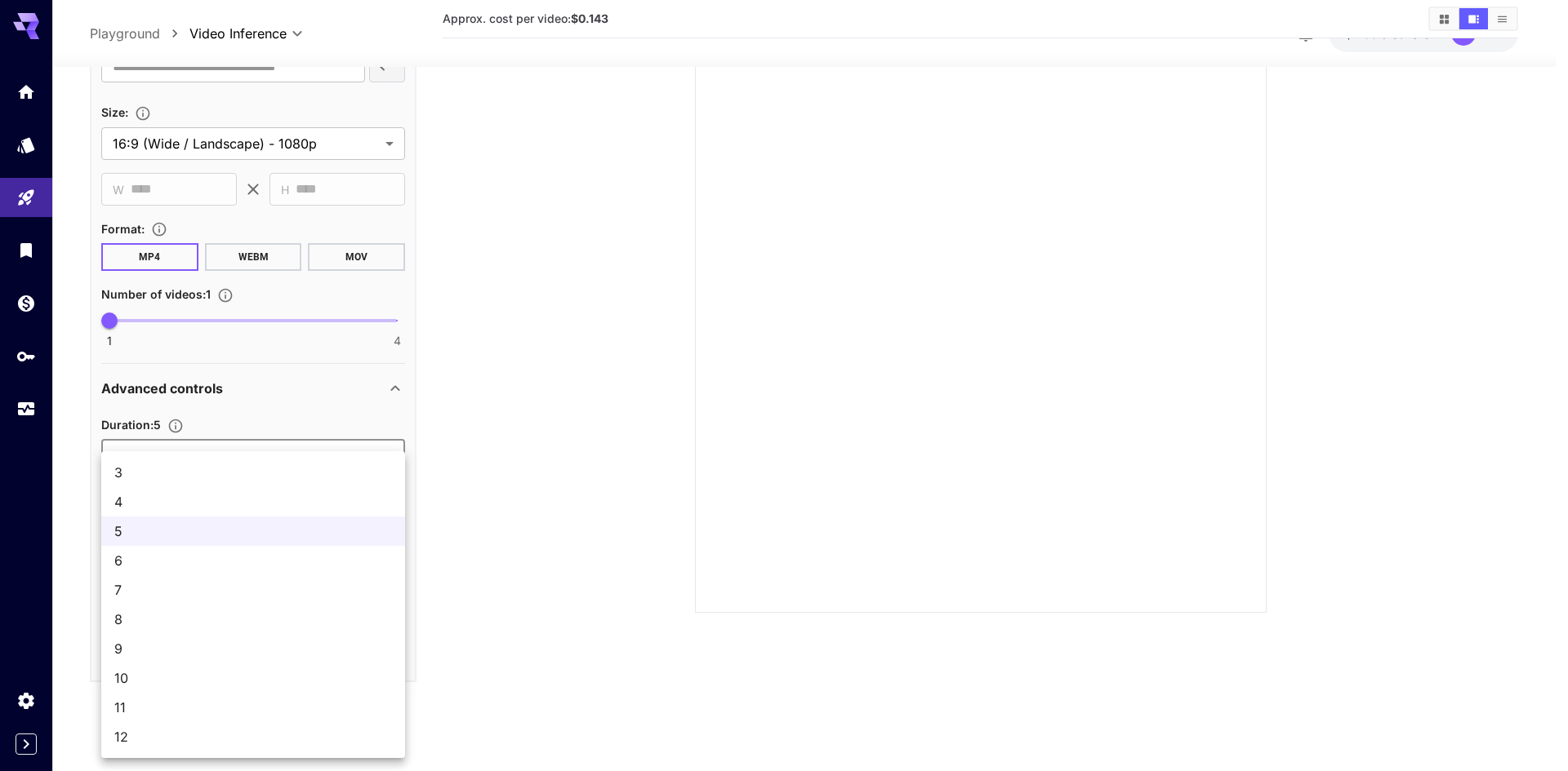
click at [632, 540] on div at bounding box center [784, 385] width 1568 height 771
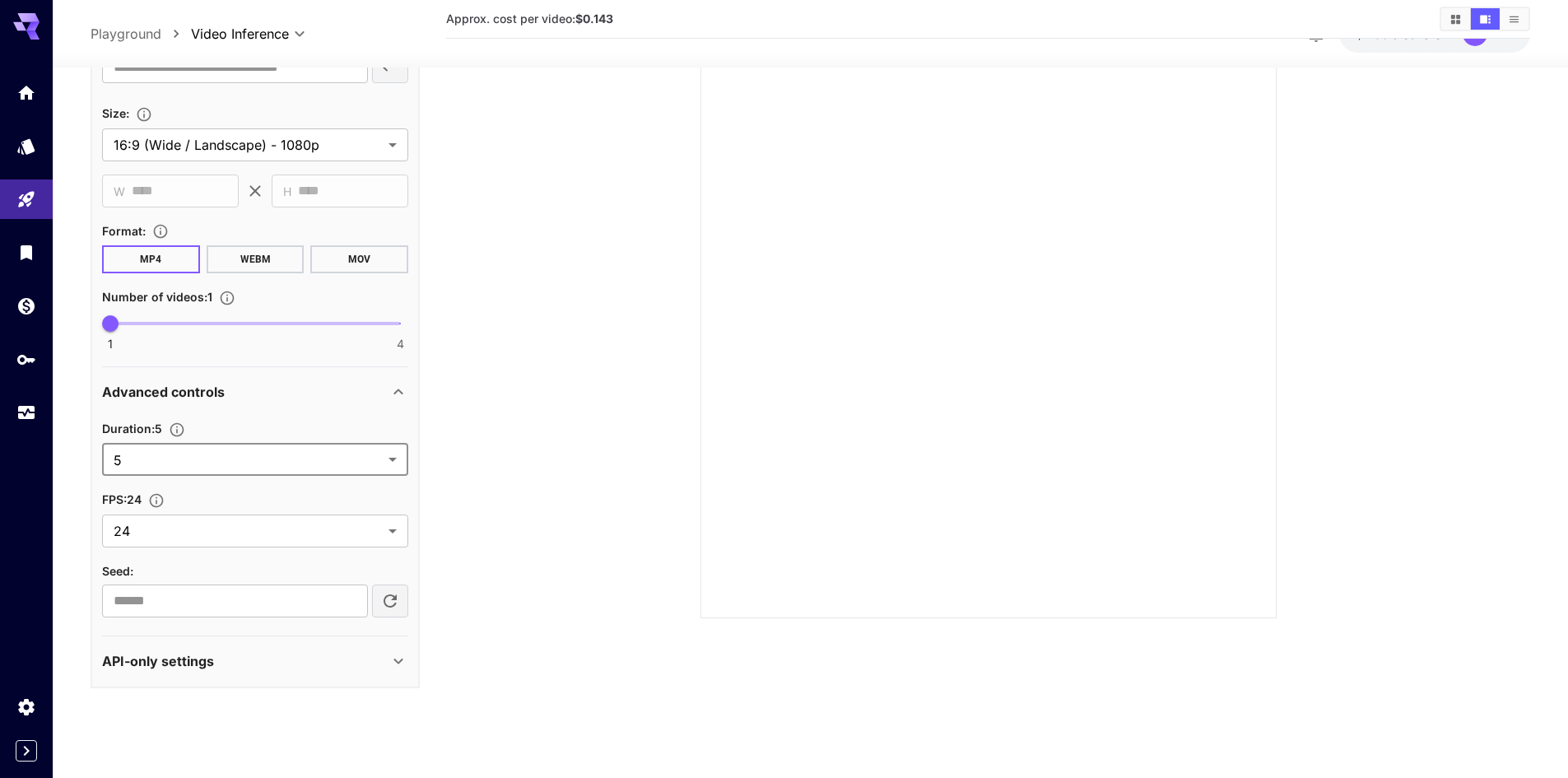
click at [393, 663] on icon at bounding box center [398, 661] width 20 height 20
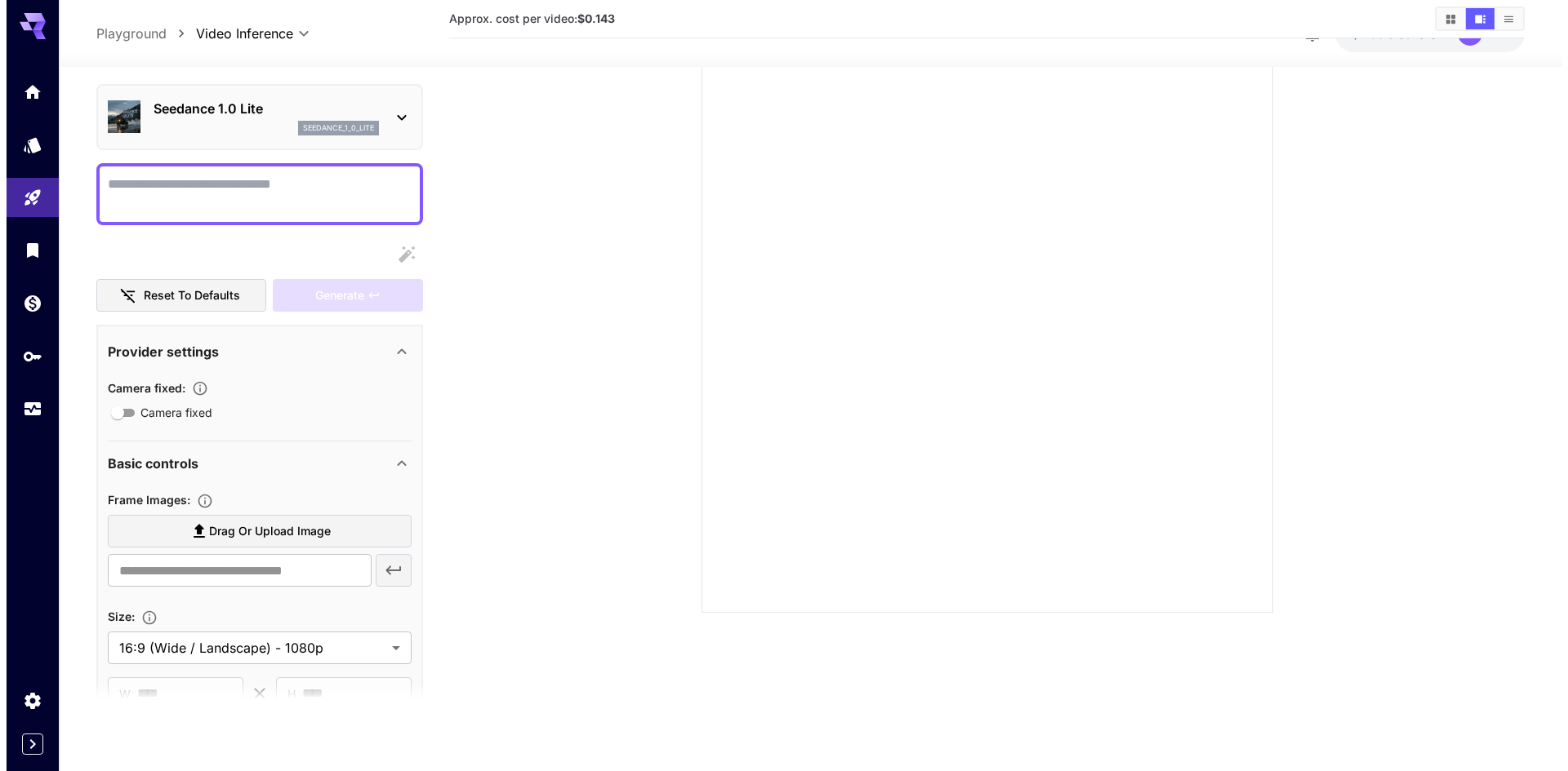
scroll to position [0, 0]
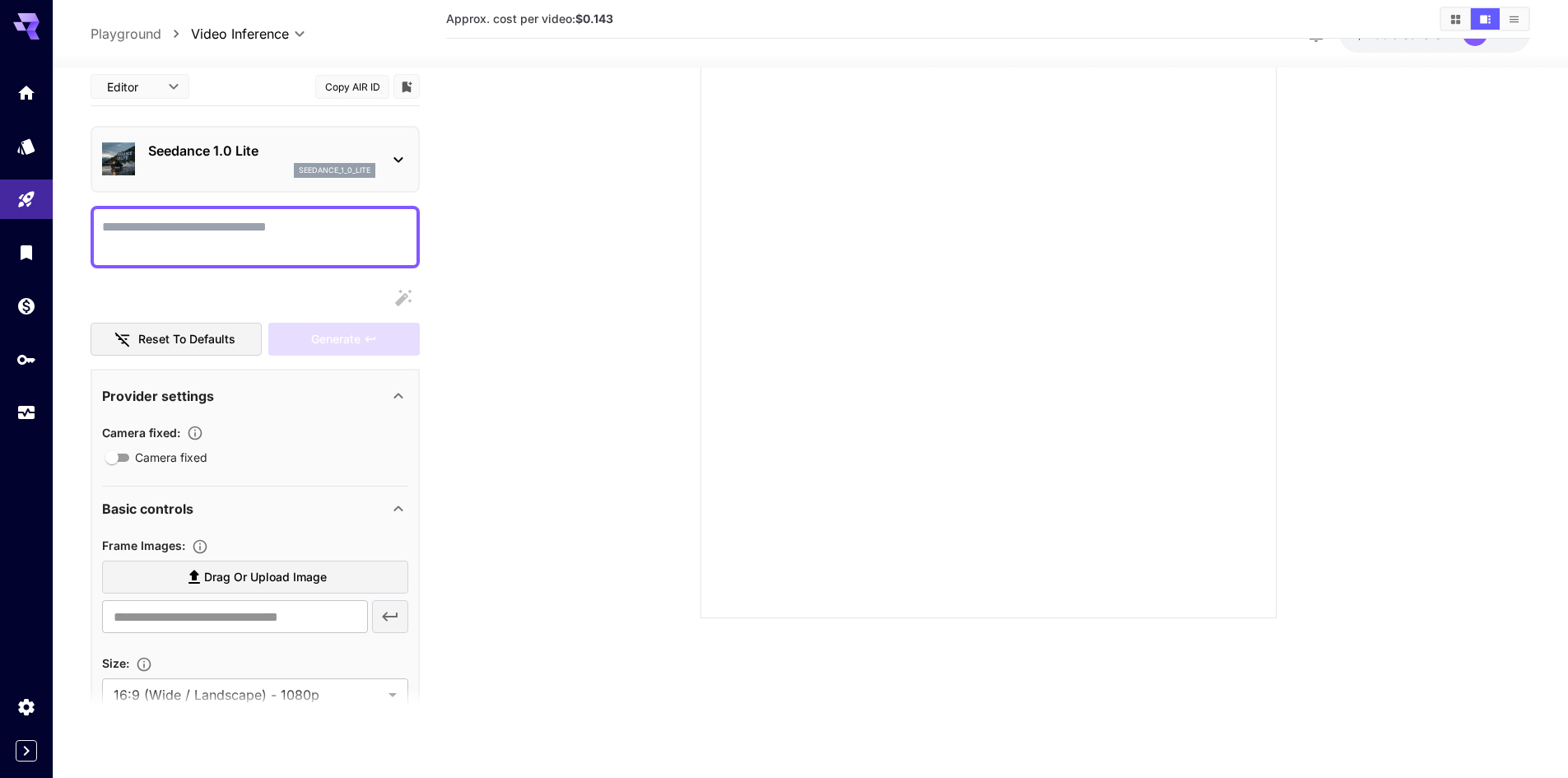
click at [396, 150] on icon at bounding box center [398, 158] width 20 height 20
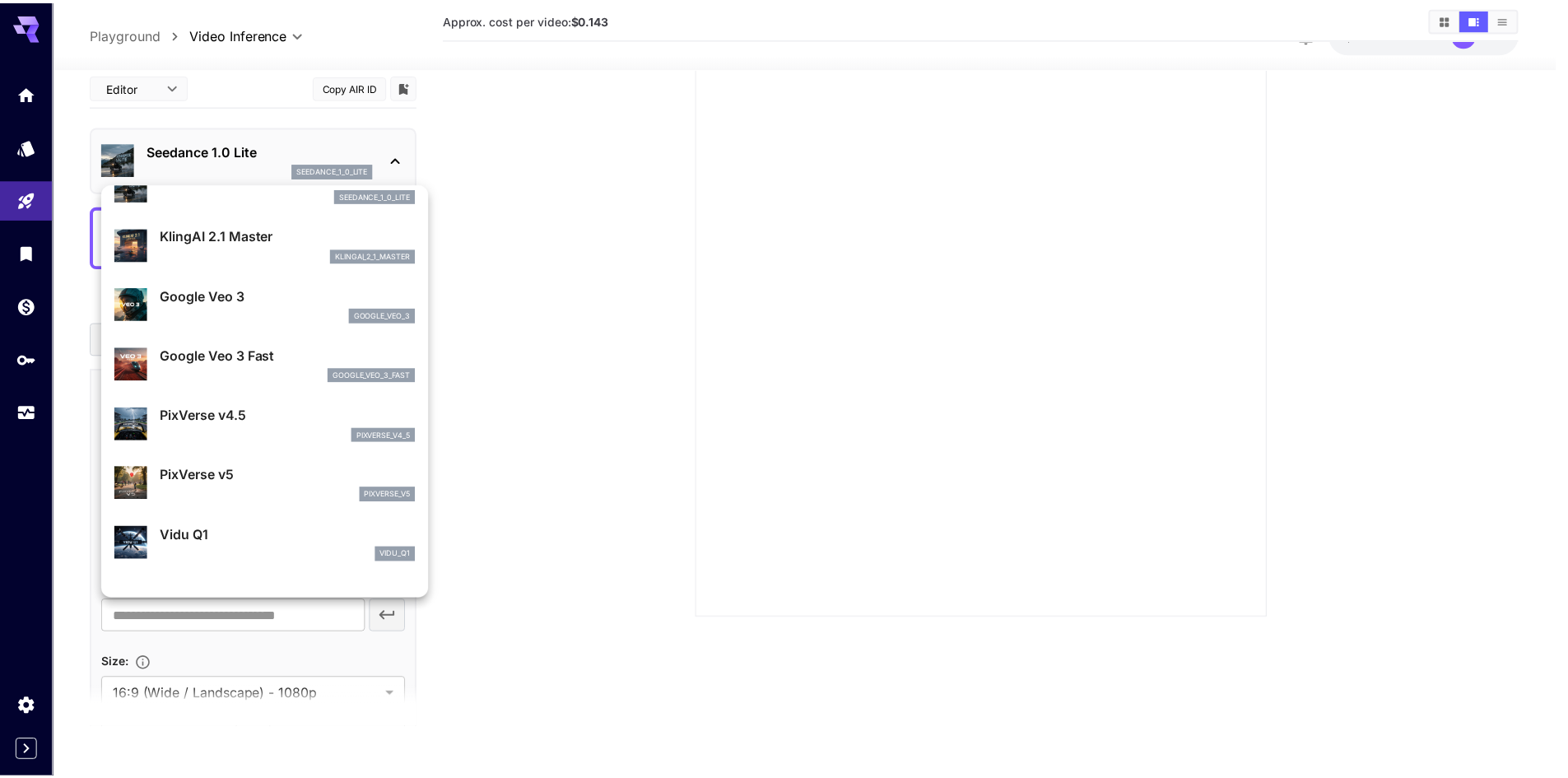
scroll to position [142, 0]
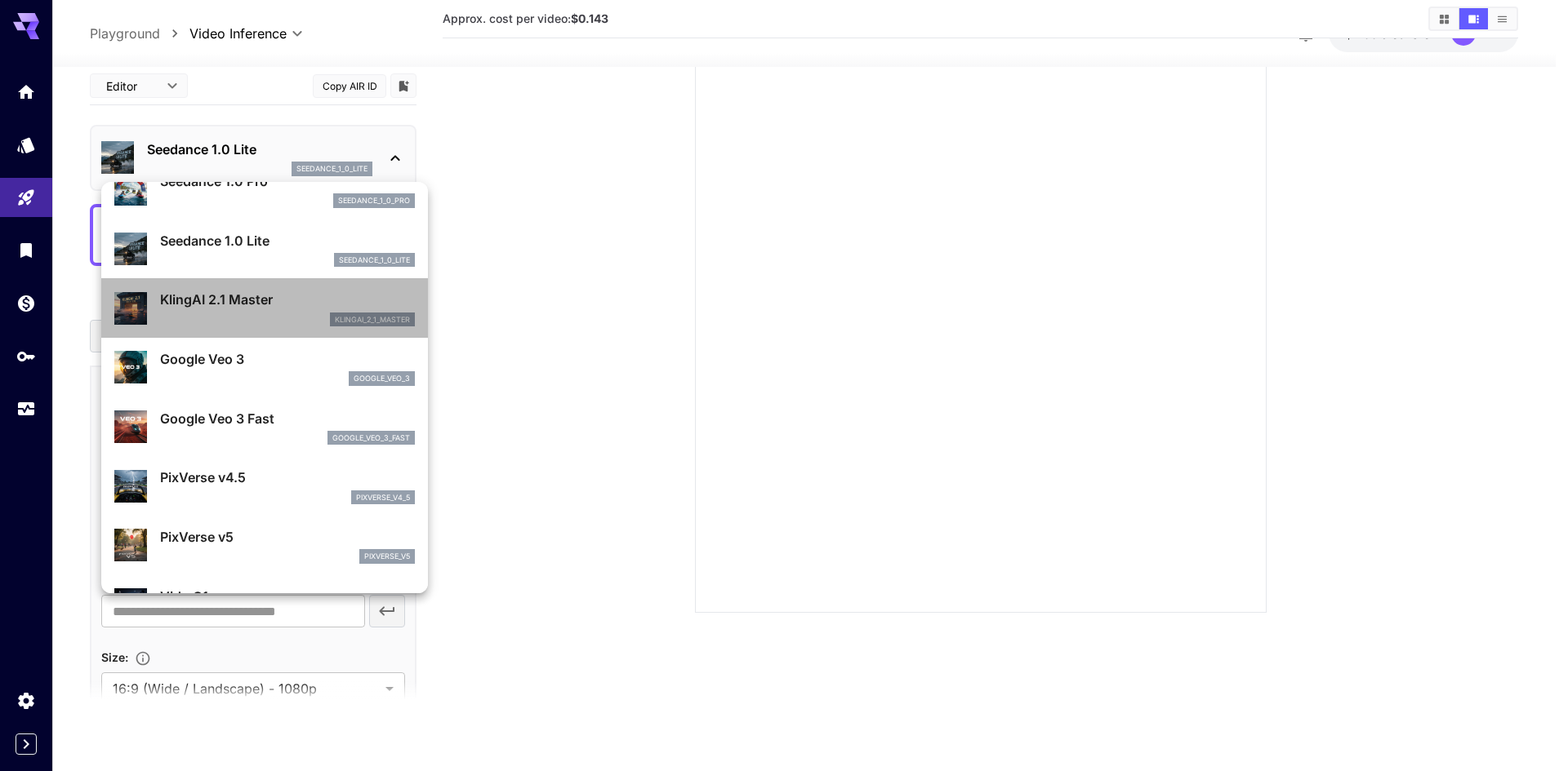
click at [267, 327] on div "KlingAI 2.1 Master klingai_2_1_master" at bounding box center [264, 308] width 301 height 49
type input "**********"
type input "****"
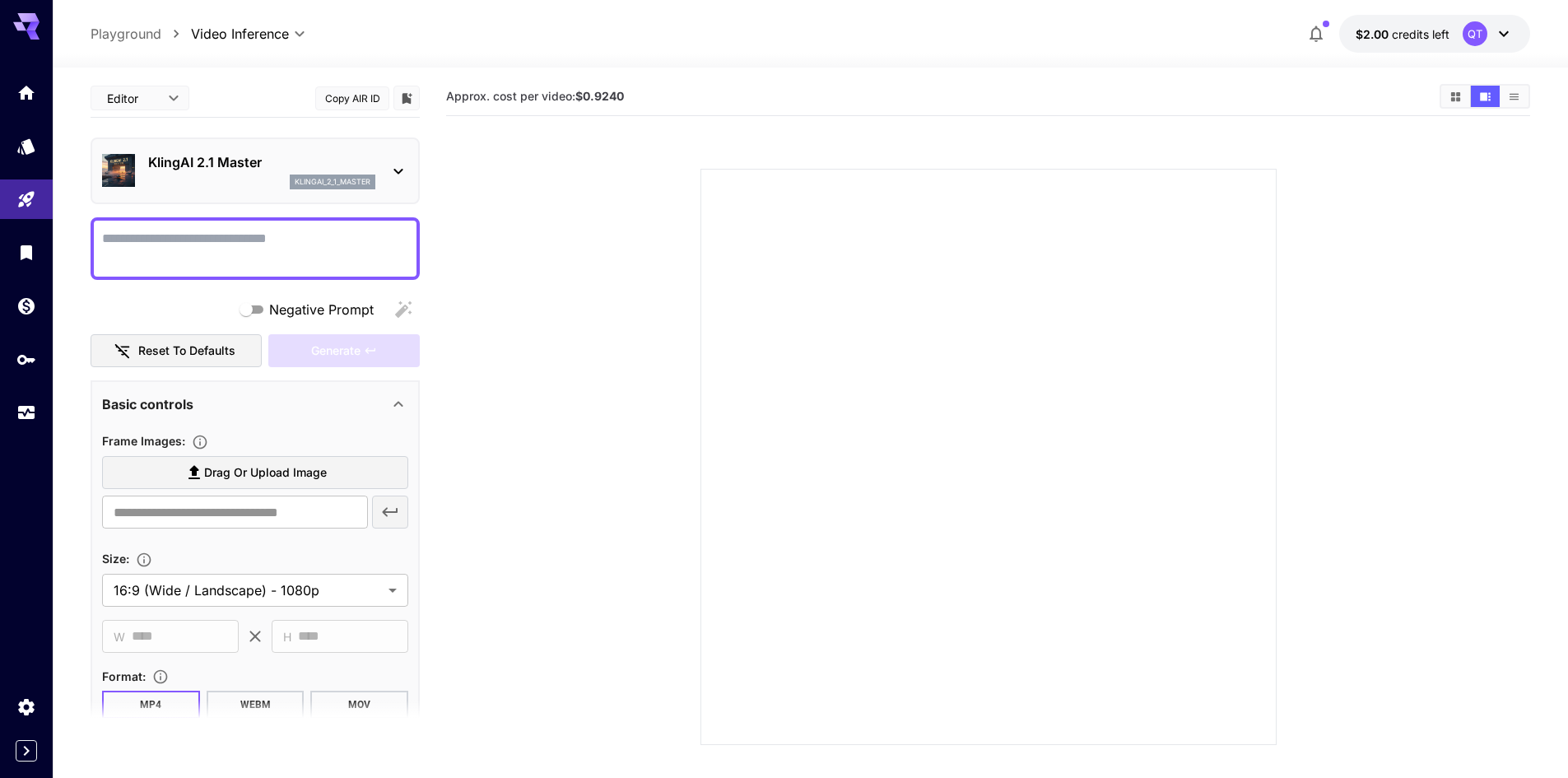
scroll to position [0, 0]
click at [394, 174] on icon at bounding box center [398, 173] width 20 height 20
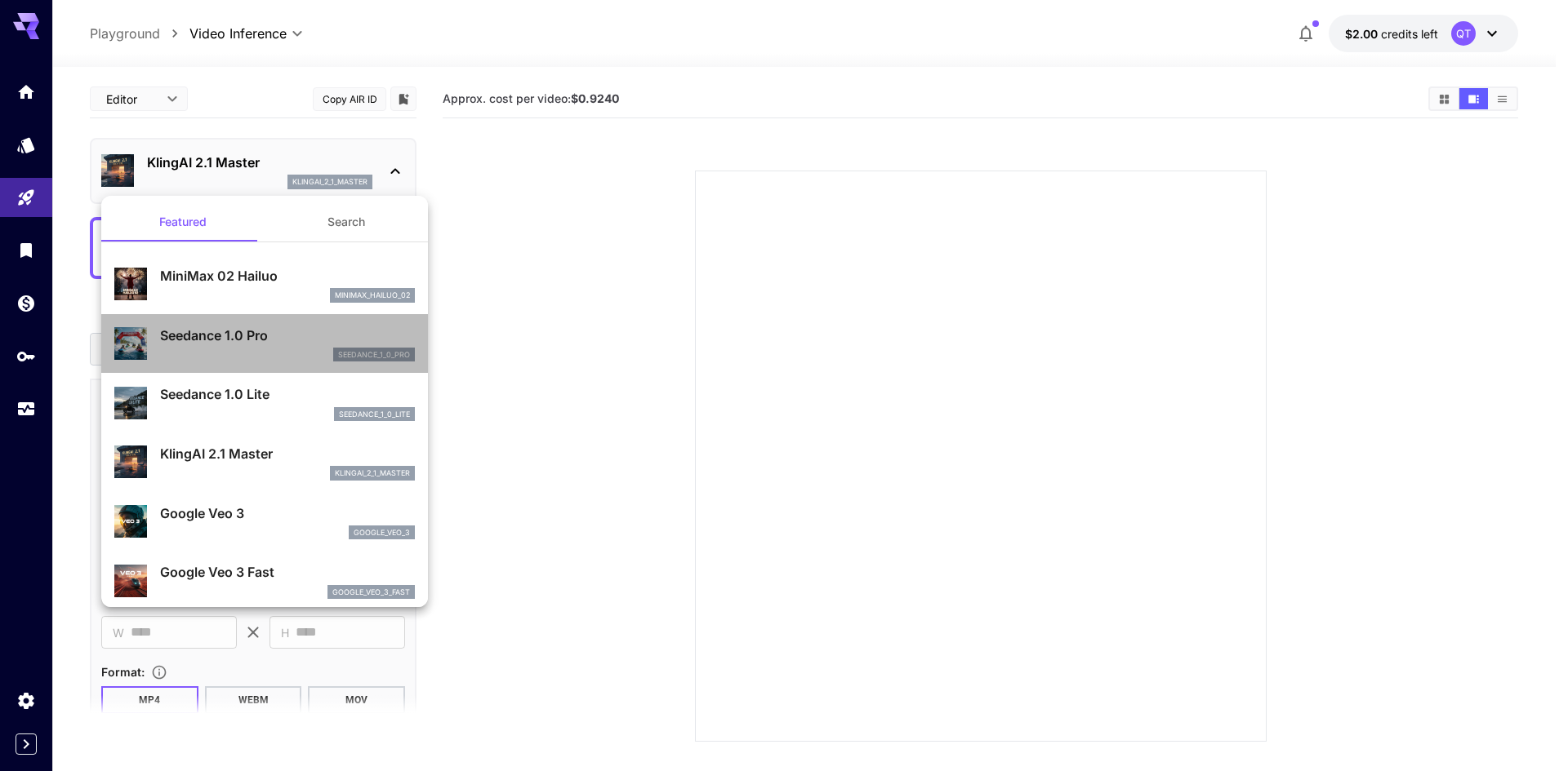
click at [276, 329] on p "Seedance 1.0 Pro" at bounding box center [287, 335] width 255 height 20
type input "**********"
type input "***"
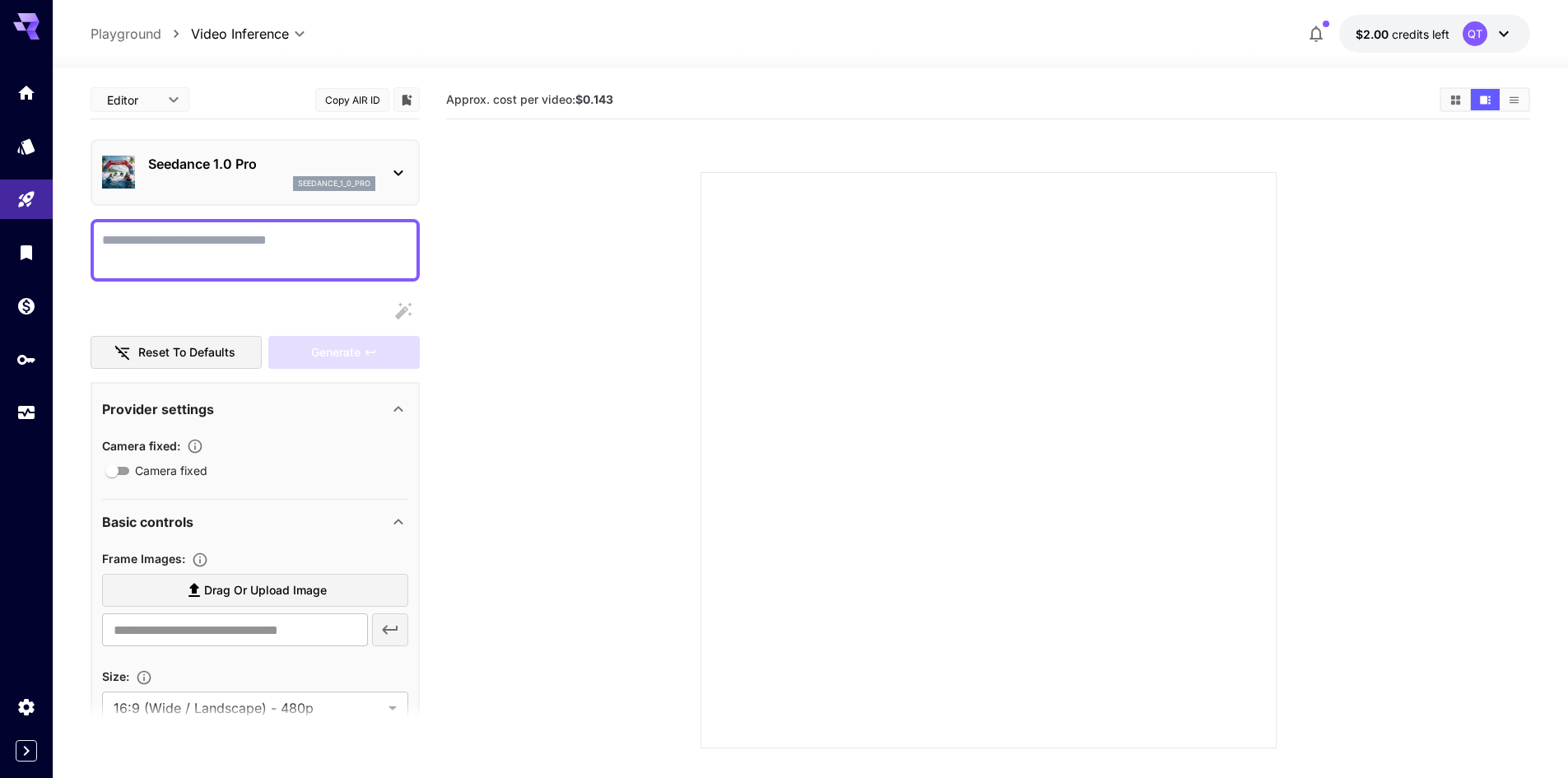
click at [351, 182] on p "seedance_1_0_pro" at bounding box center [334, 183] width 72 height 11
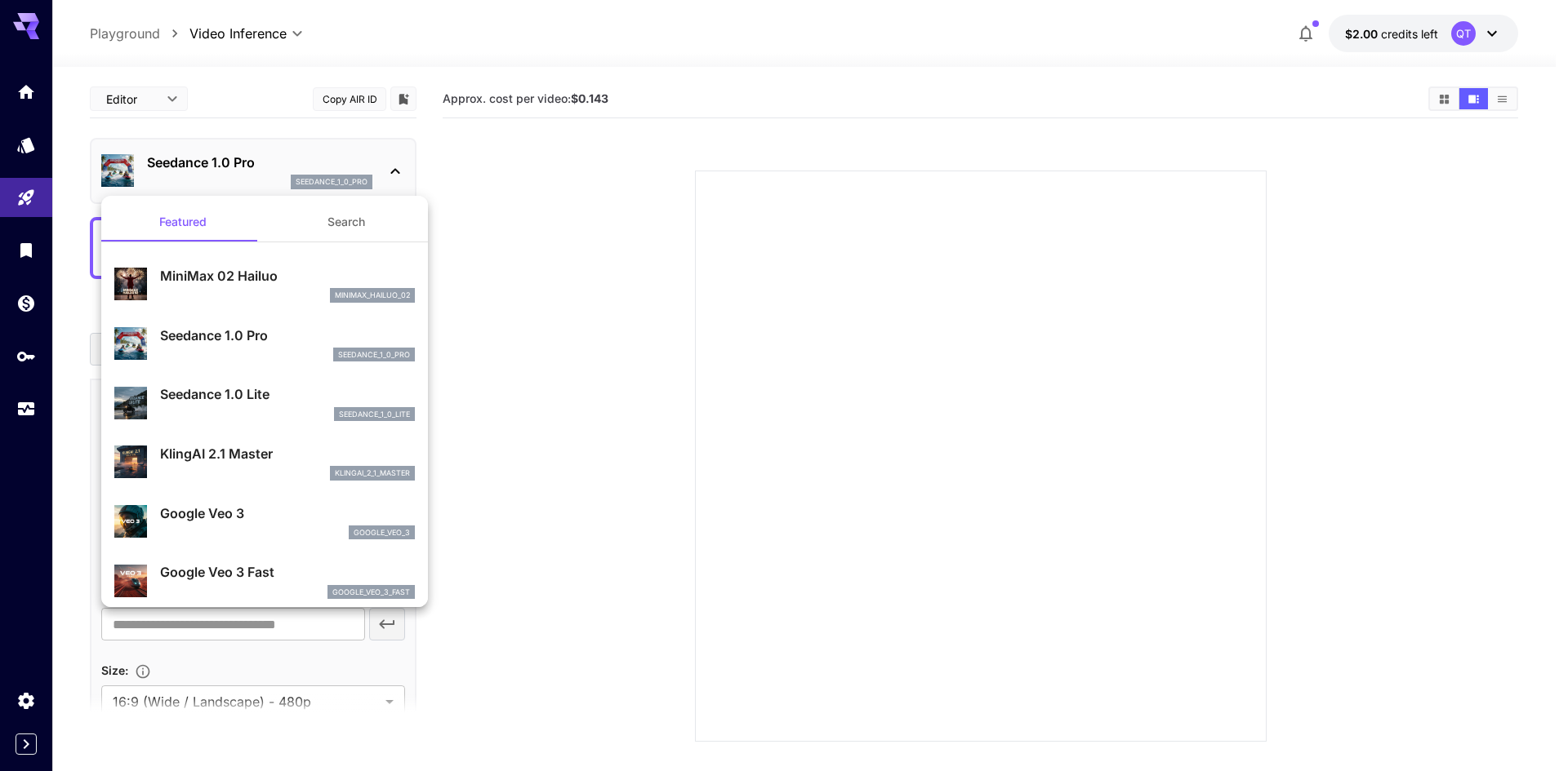
click at [571, 262] on div at bounding box center [784, 385] width 1568 height 771
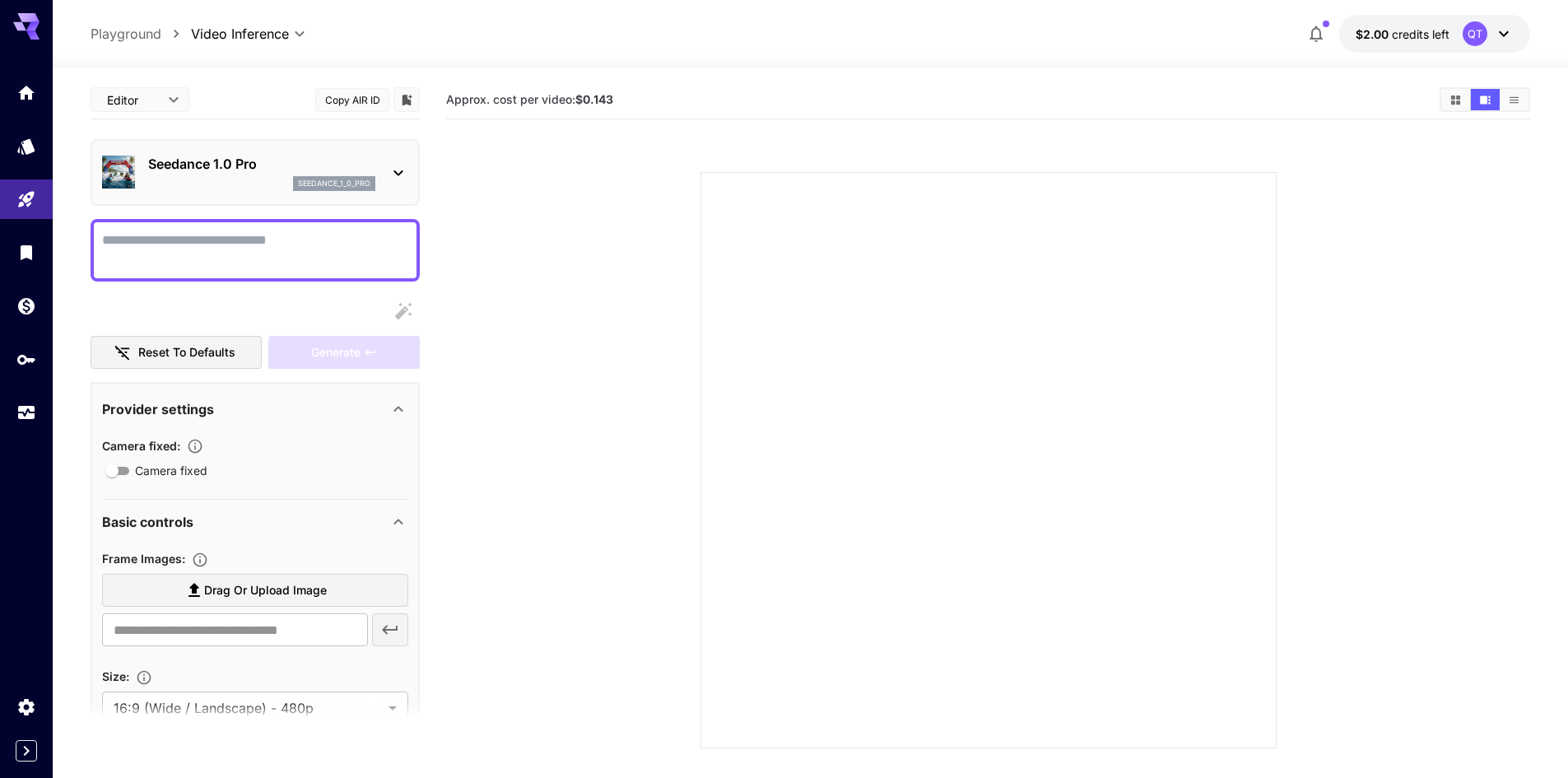
click at [278, 254] on textarea "Camera fixed" at bounding box center [255, 250] width 306 height 40
click at [234, 246] on textarea "Camera fixed" at bounding box center [255, 250] width 306 height 40
paste textarea "**********"
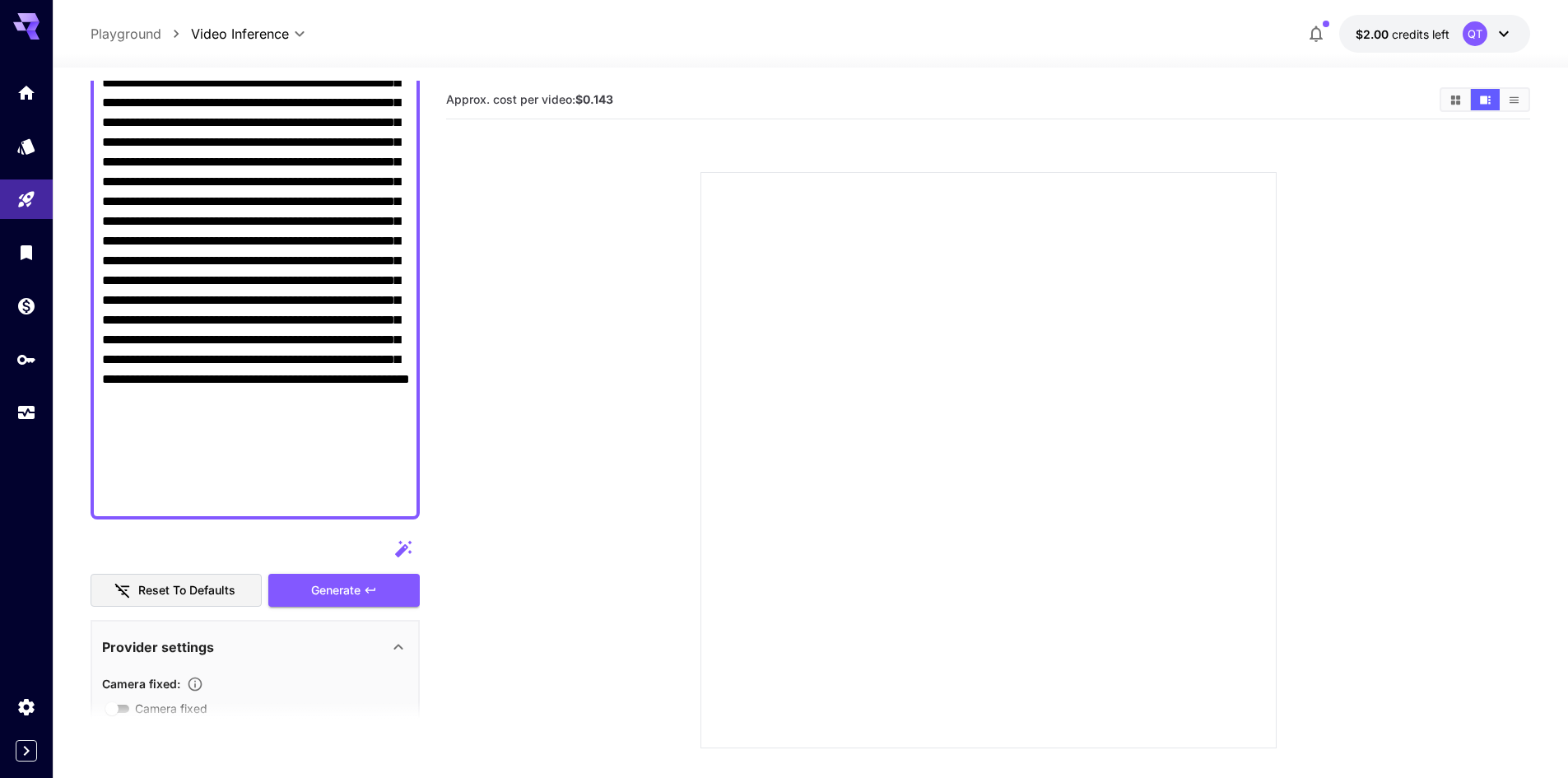
scroll to position [494, 0]
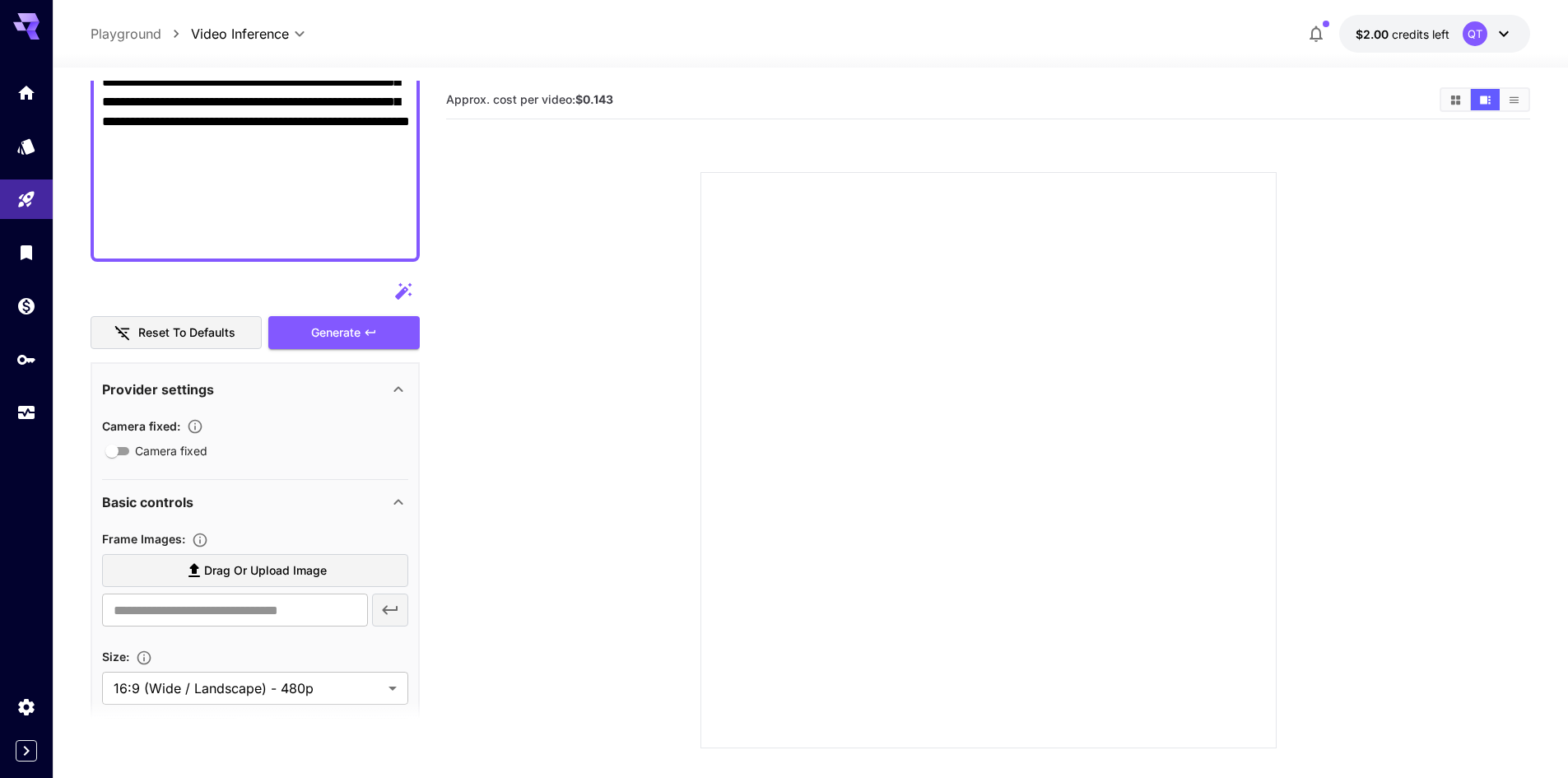
click at [398, 295] on icon "button" at bounding box center [403, 291] width 16 height 16
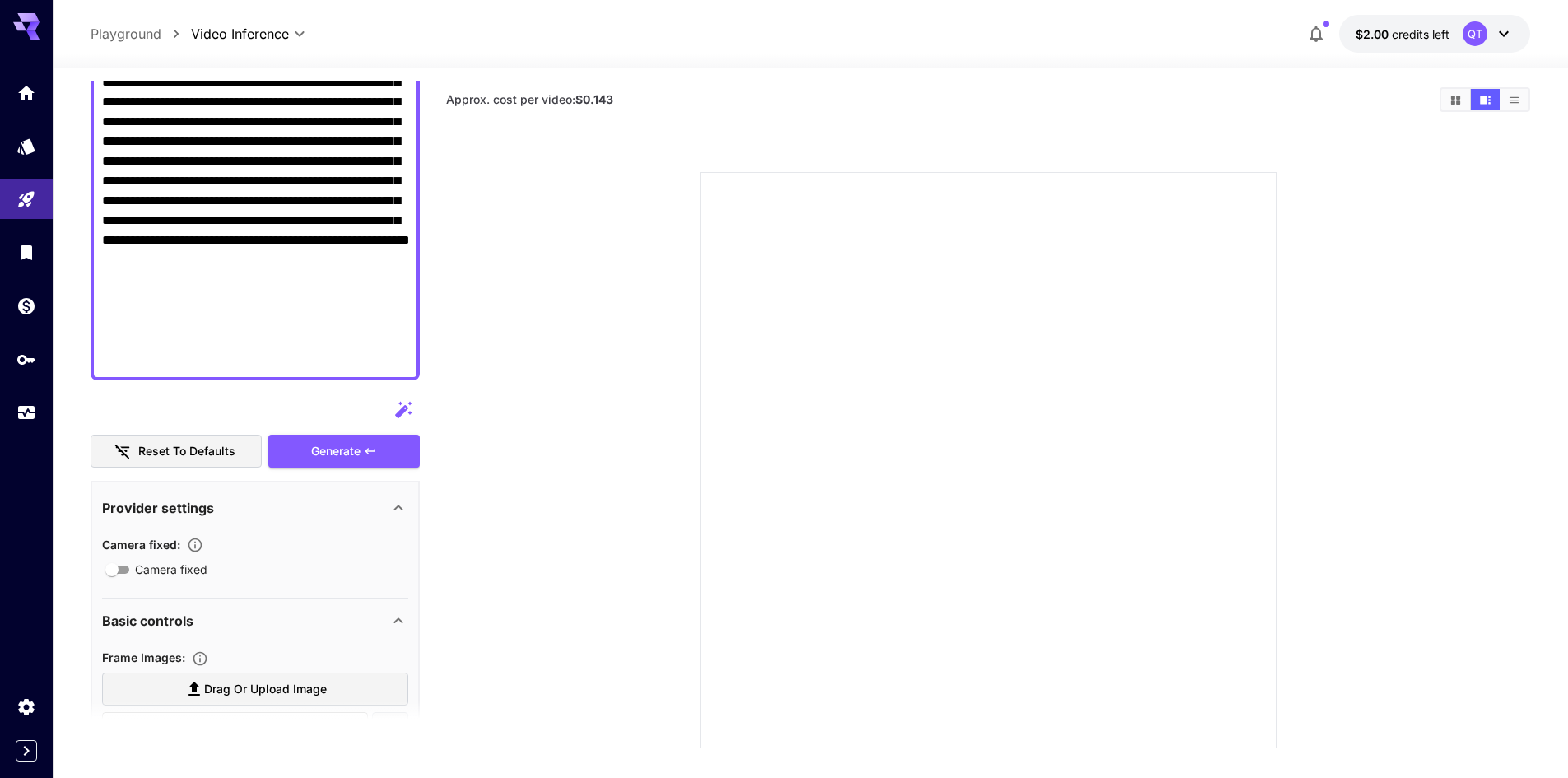
scroll to position [577, 0]
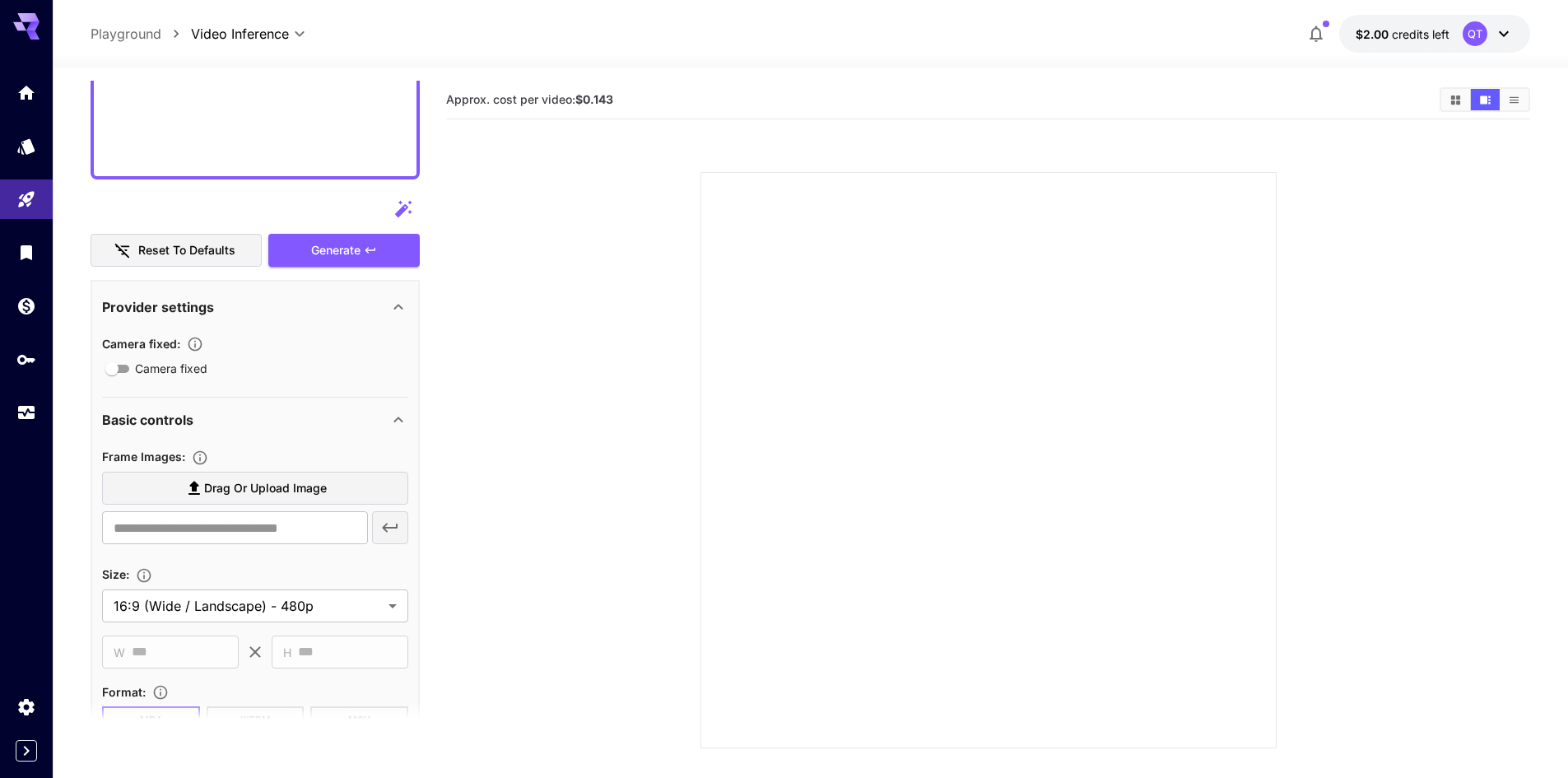
click at [400, 209] on icon "button" at bounding box center [403, 208] width 16 height 16
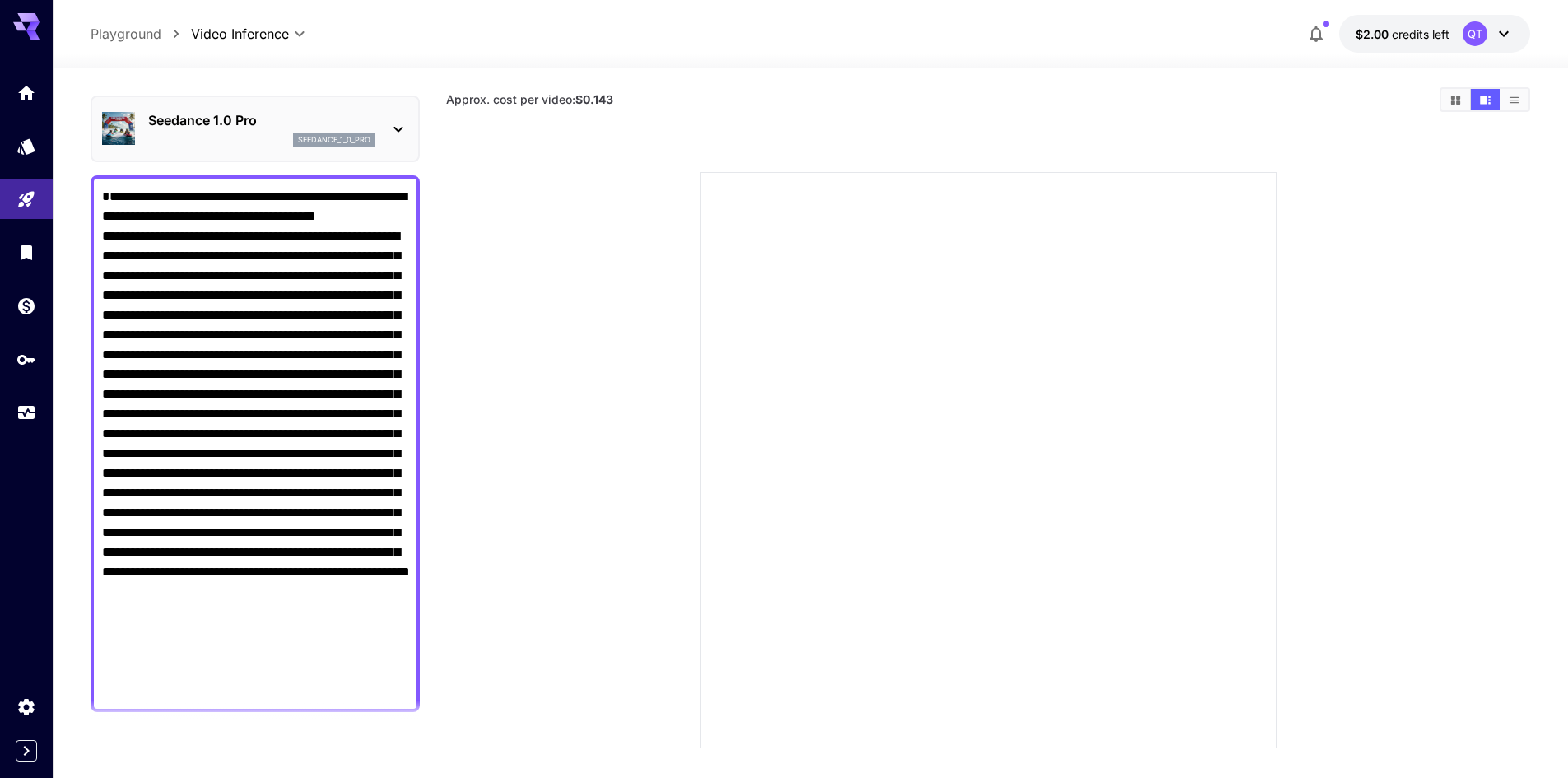
scroll to position [83, 0]
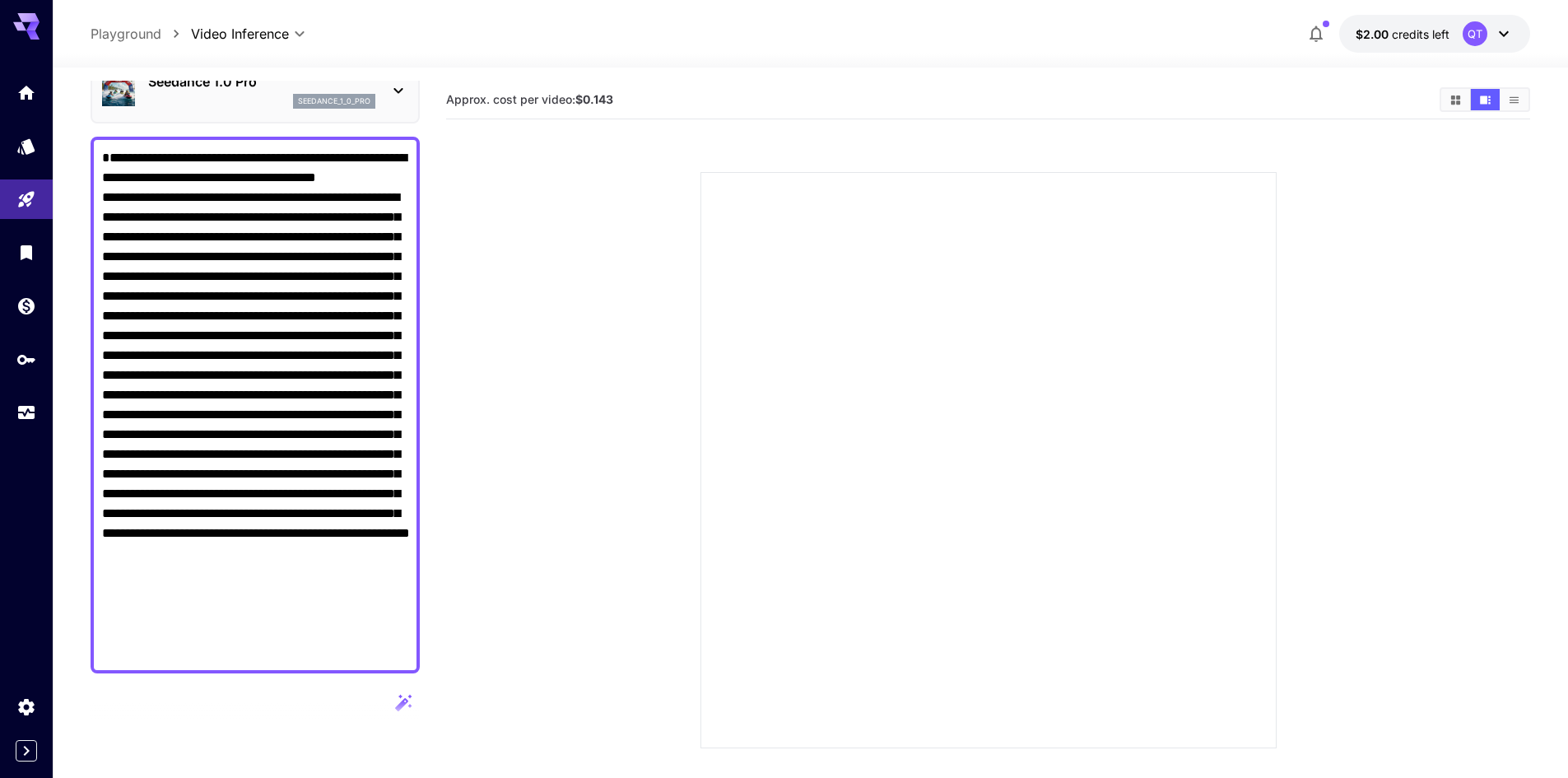
drag, startPoint x: 246, startPoint y: 220, endPoint x: 70, endPoint y: 134, distance: 195.9
click at [70, 134] on section "**********" at bounding box center [810, 488] width 1516 height 841
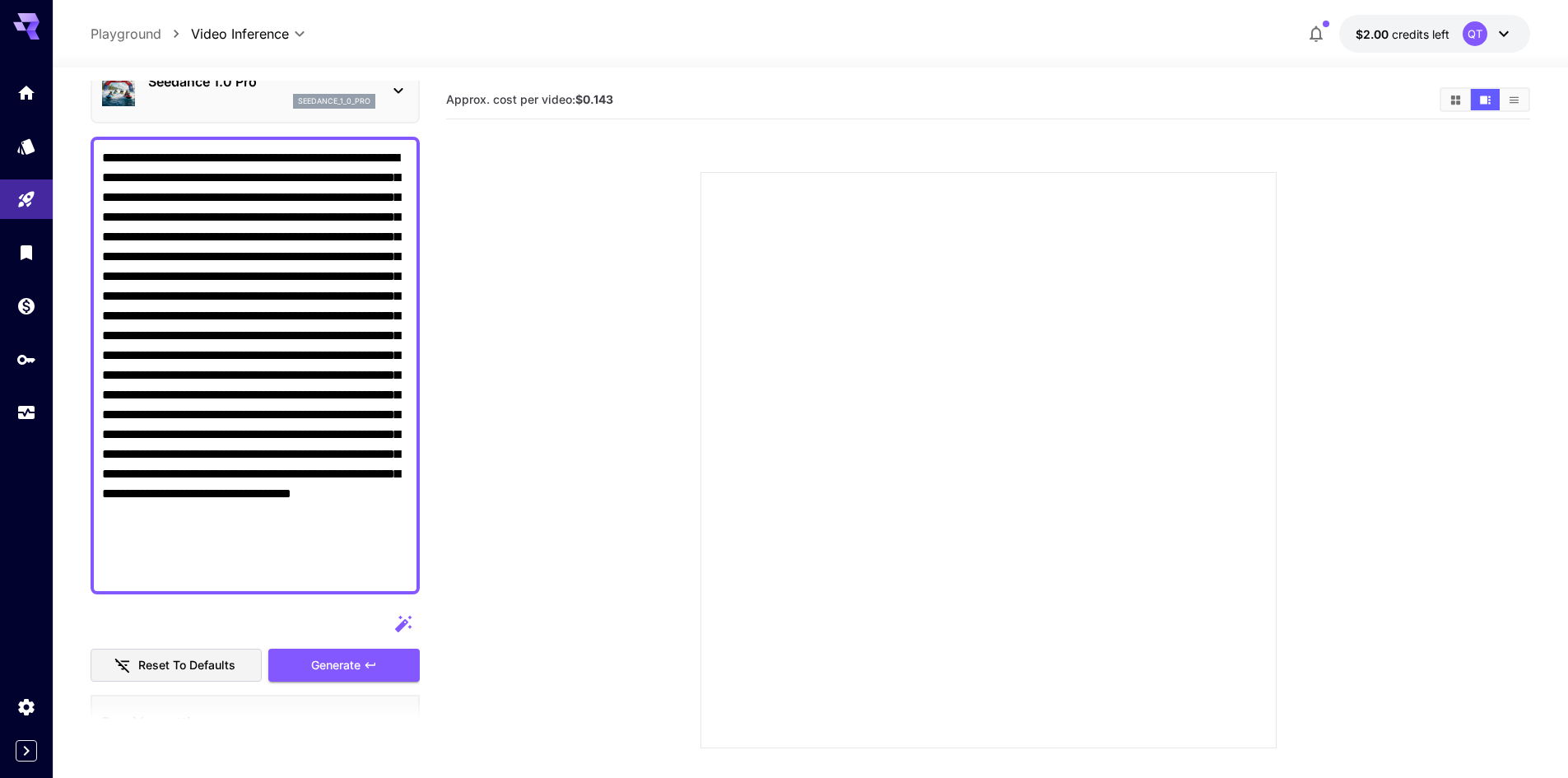
type textarea "**********"
click at [402, 631] on icon "button" at bounding box center [403, 624] width 20 height 20
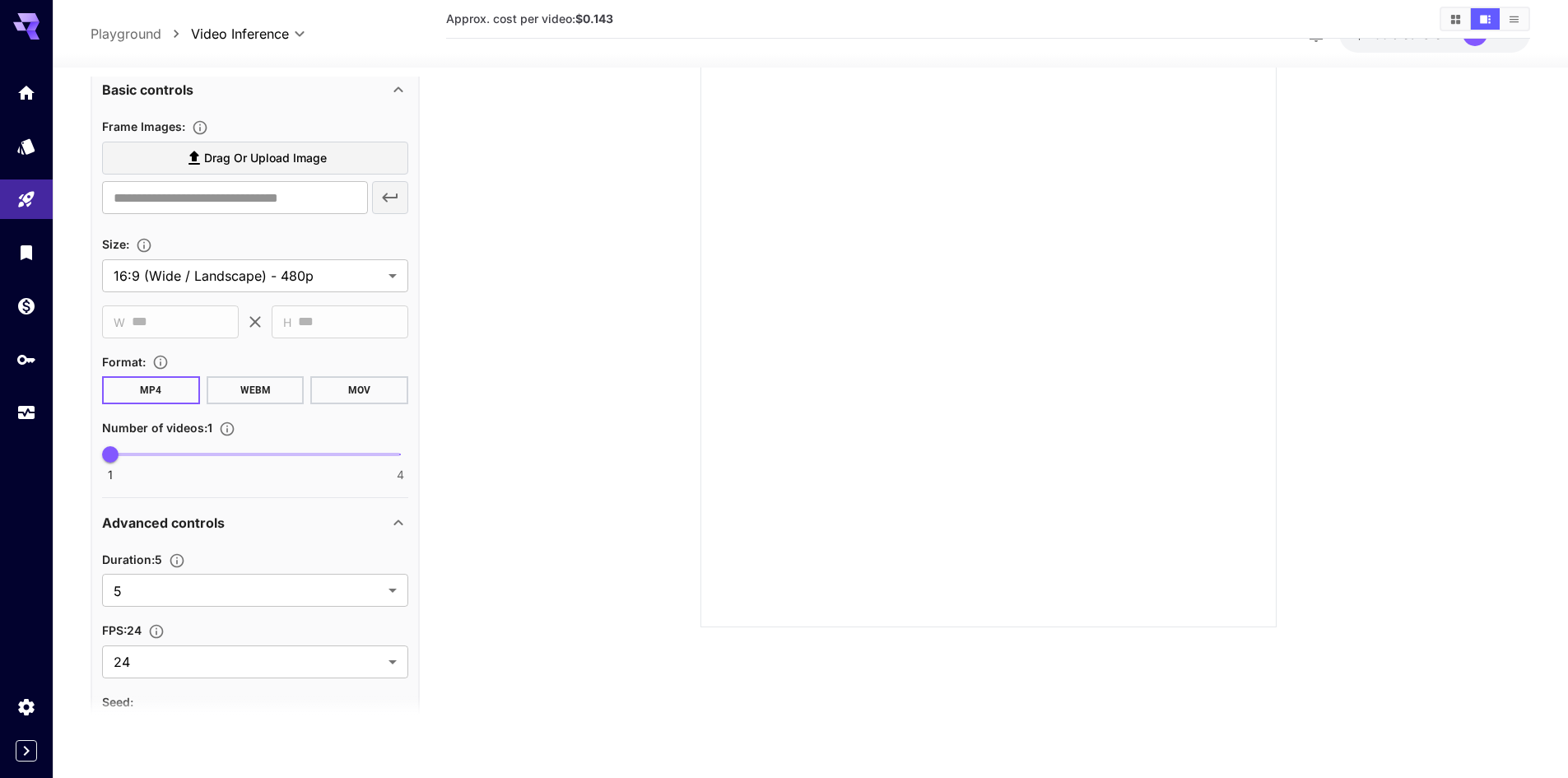
scroll to position [130, 0]
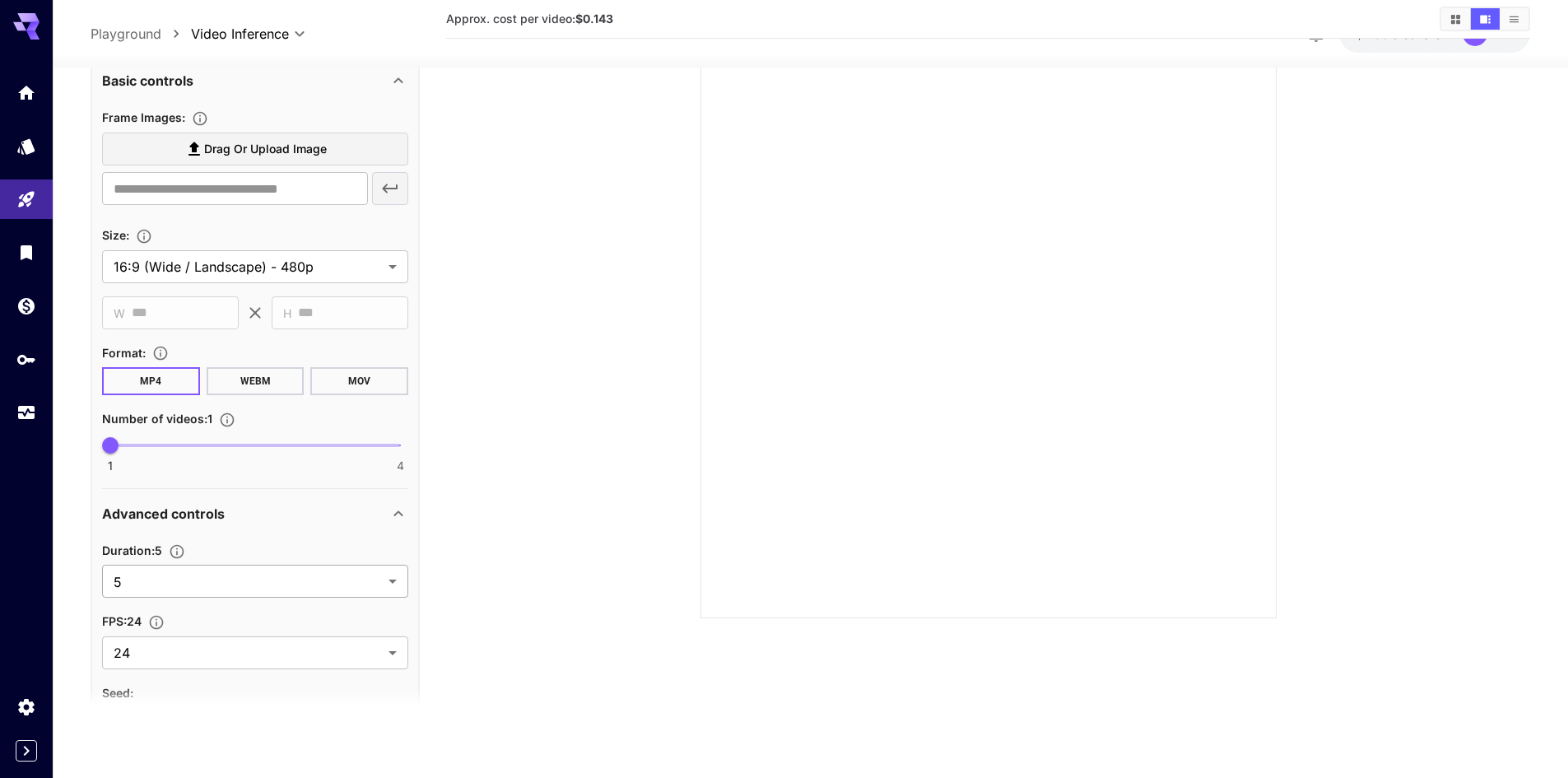
click at [371, 577] on body "**********" at bounding box center [784, 324] width 1568 height 909
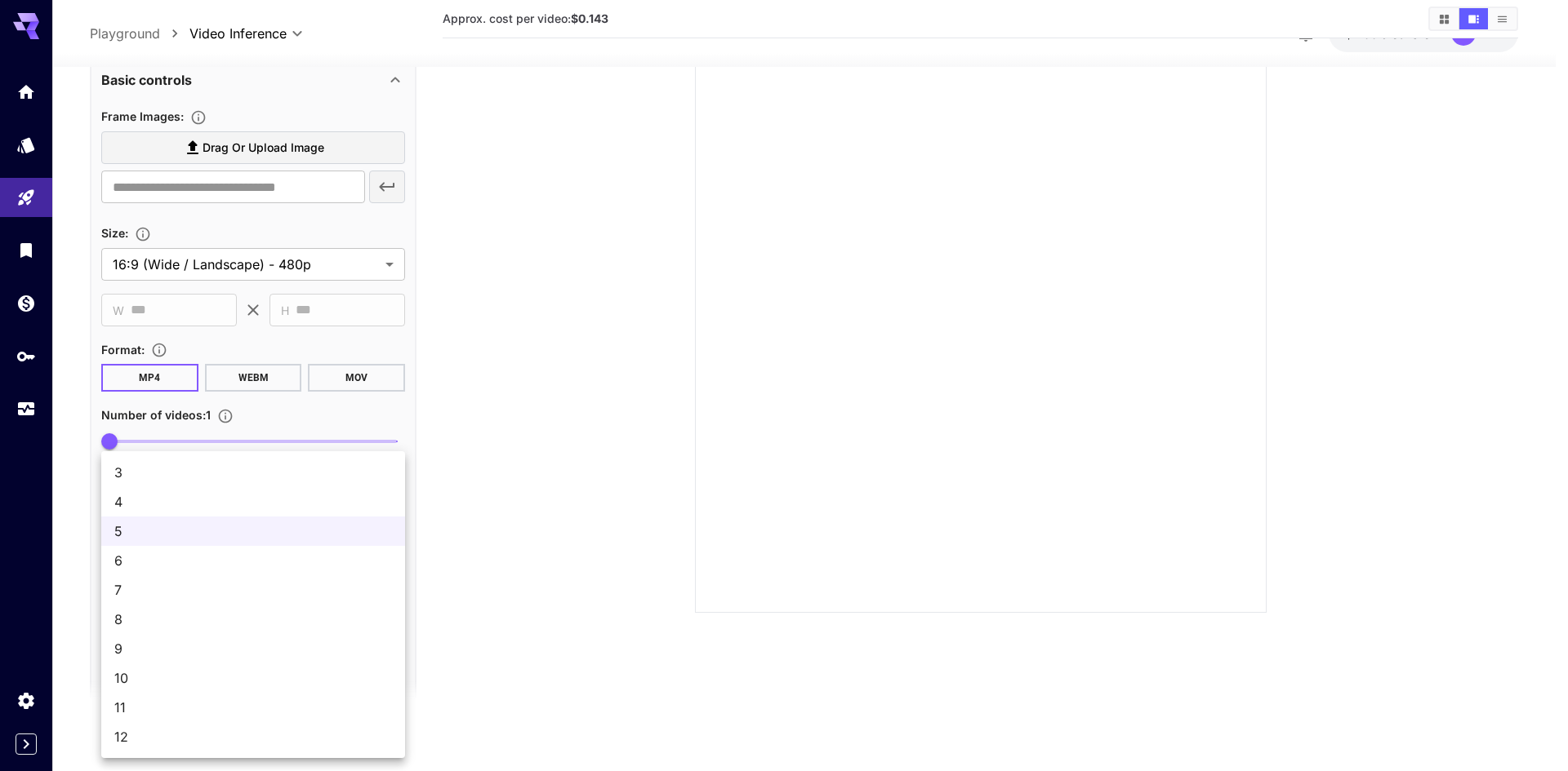
click at [491, 517] on div at bounding box center [784, 385] width 1568 height 771
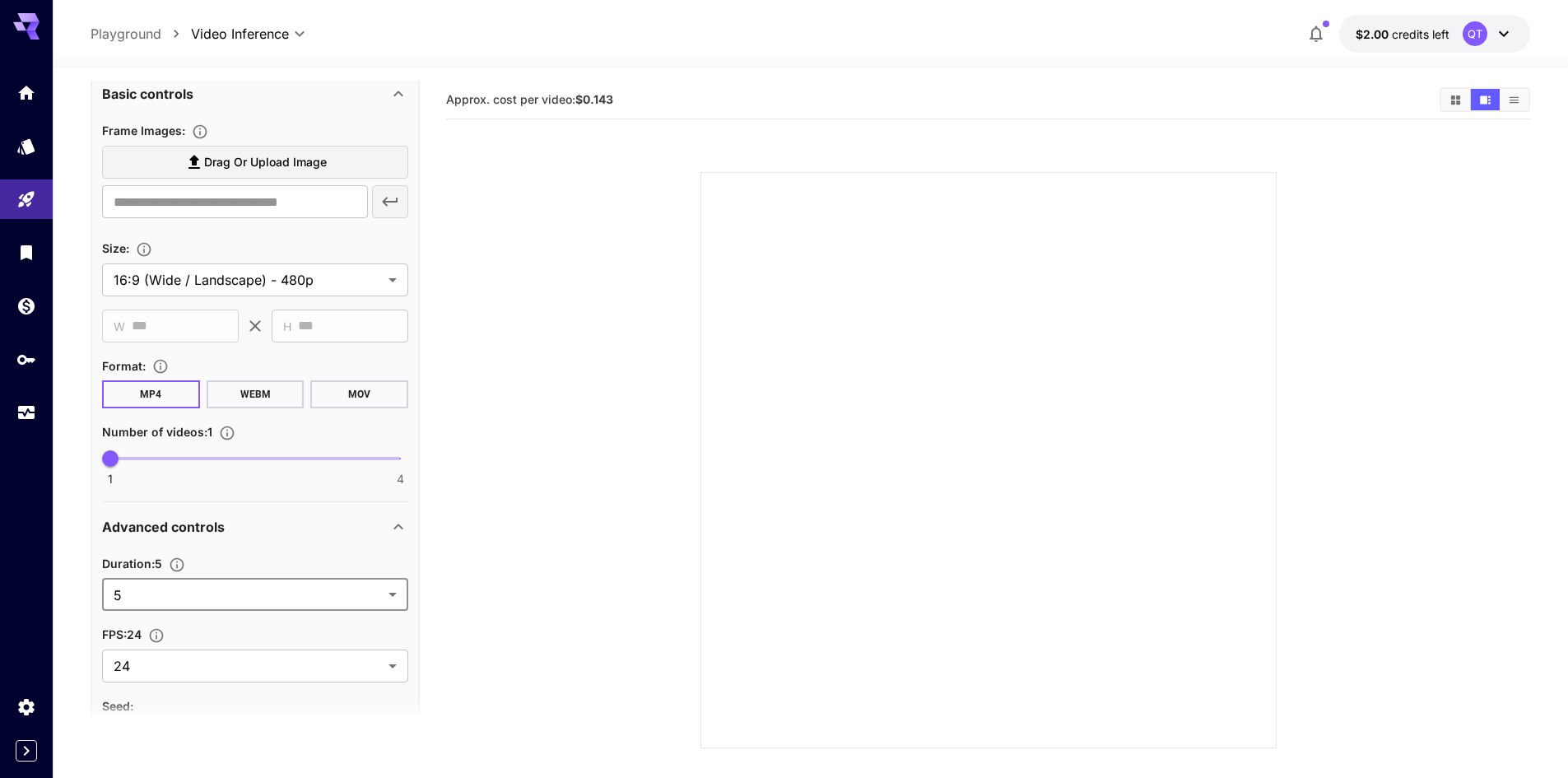
scroll to position [412, 0]
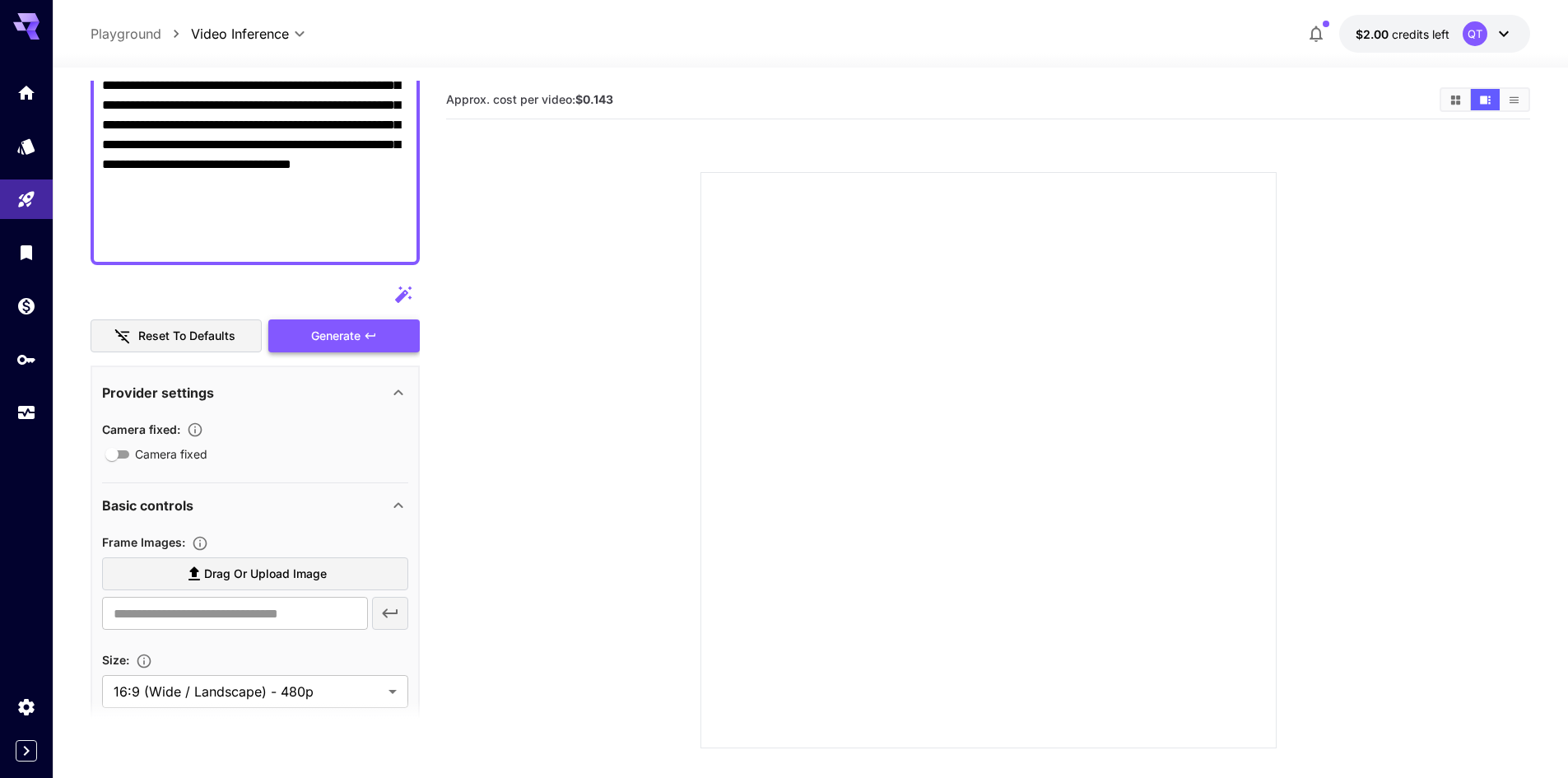
click at [333, 330] on div "Generate" at bounding box center [344, 336] width 151 height 34
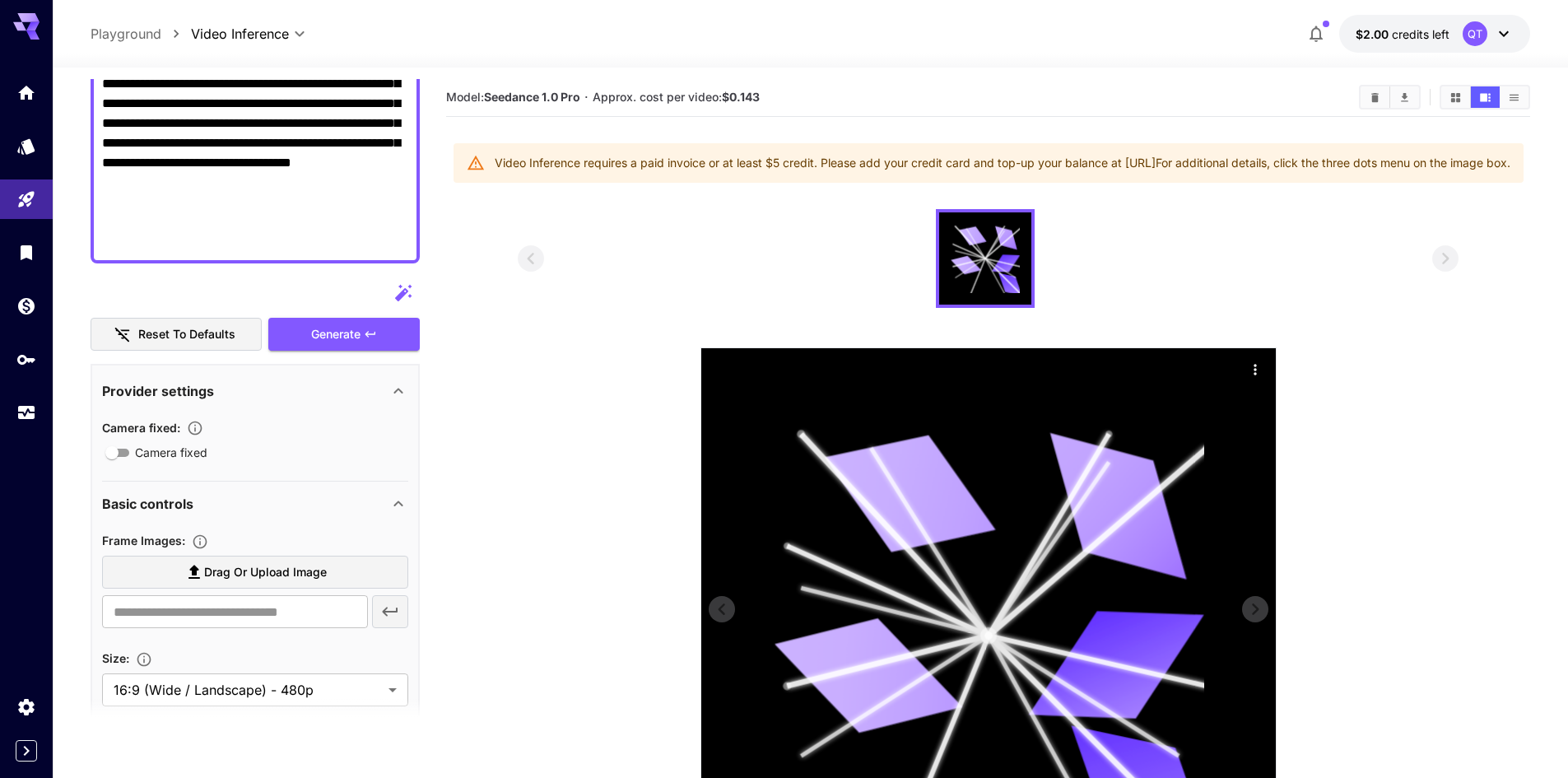
scroll to position [0, 0]
